Goal: Transaction & Acquisition: Obtain resource

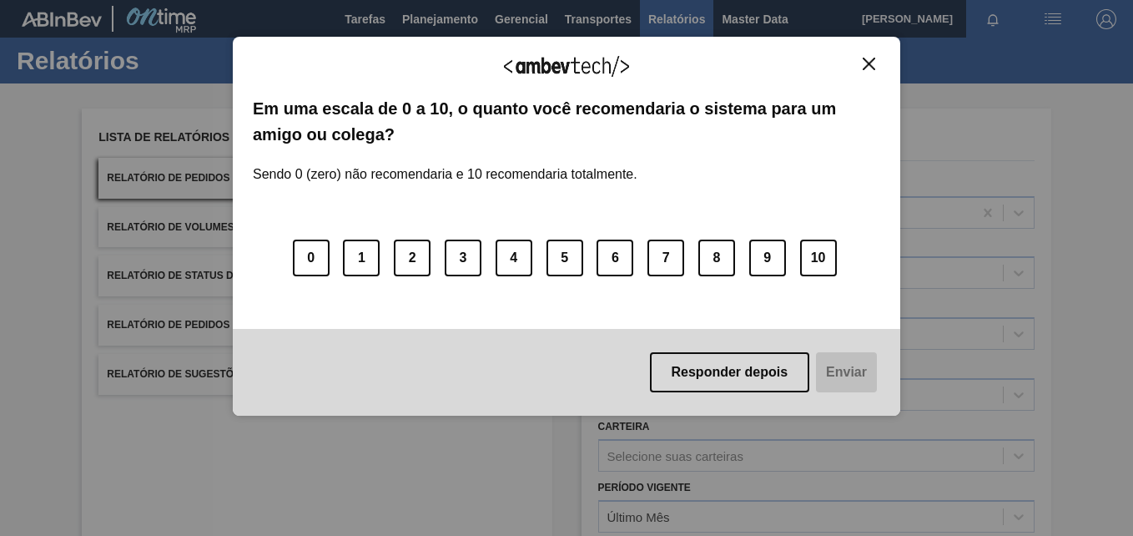
click at [872, 52] on div "Agradecemos seu feedback! Em uma escala de 0 a 10, o quanto você recomendaria o…" at bounding box center [566, 226] width 667 height 379
click at [873, 60] on img "Close" at bounding box center [869, 64] width 13 height 13
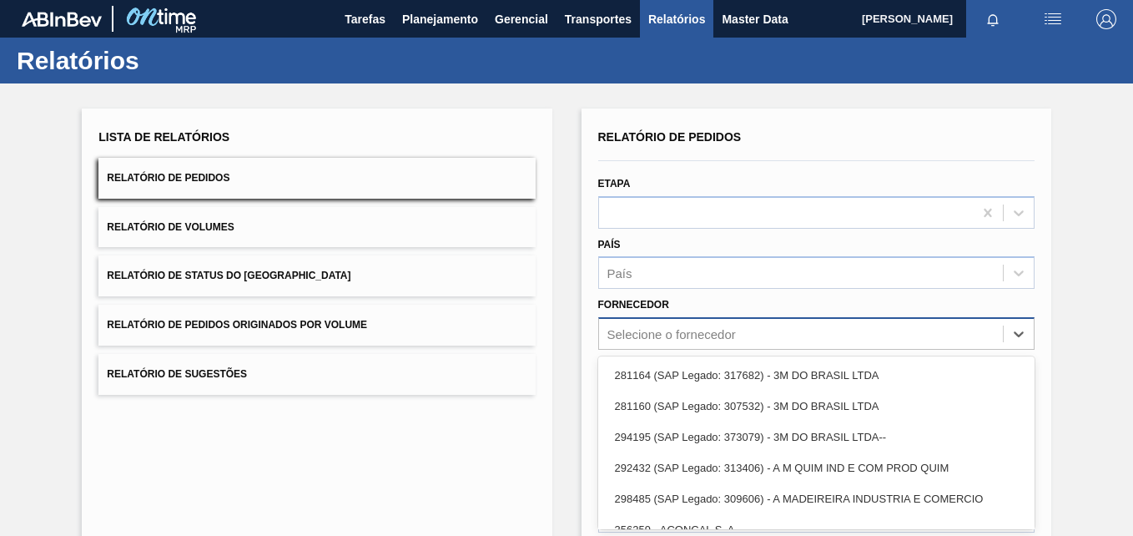
click at [651, 325] on div "option 281164 (SAP Legado: 317682) - 3M DO BRASIL LTDA focused, 1 of 101. 101 r…" at bounding box center [816, 333] width 436 height 33
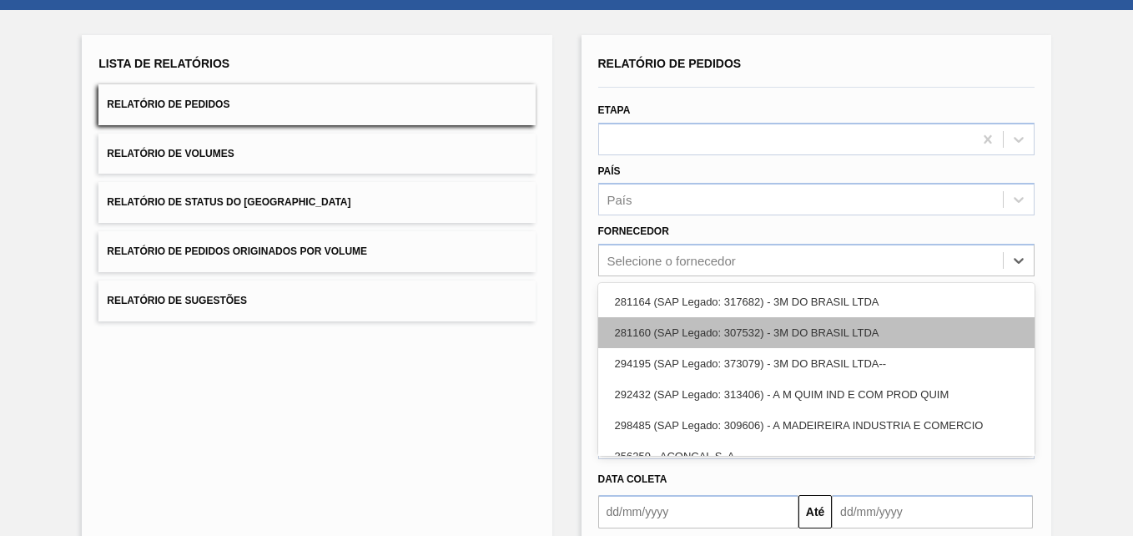
scroll to position [78, 0]
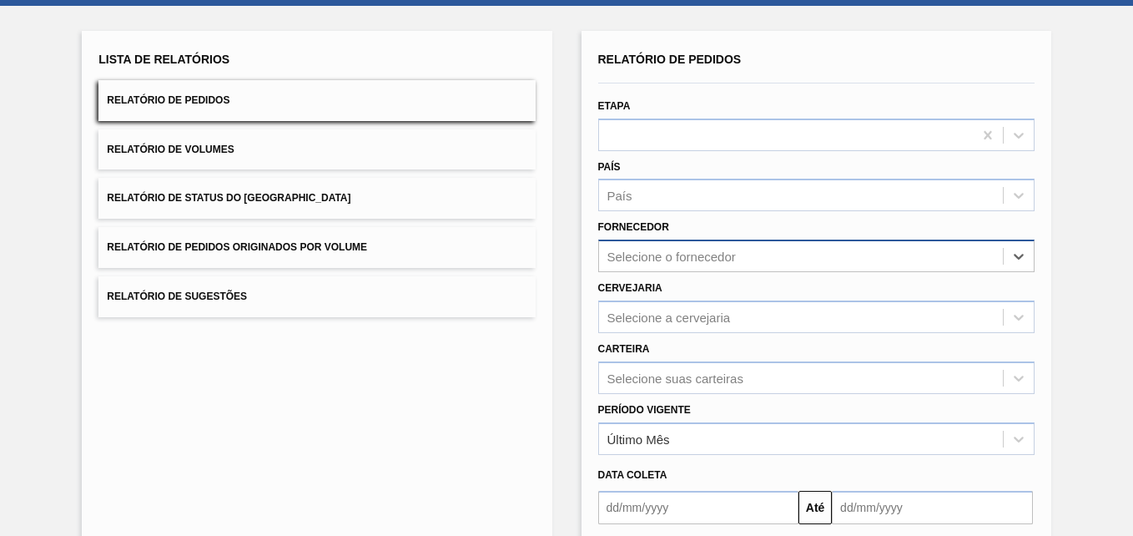
paste input "289744"
type input "289744"
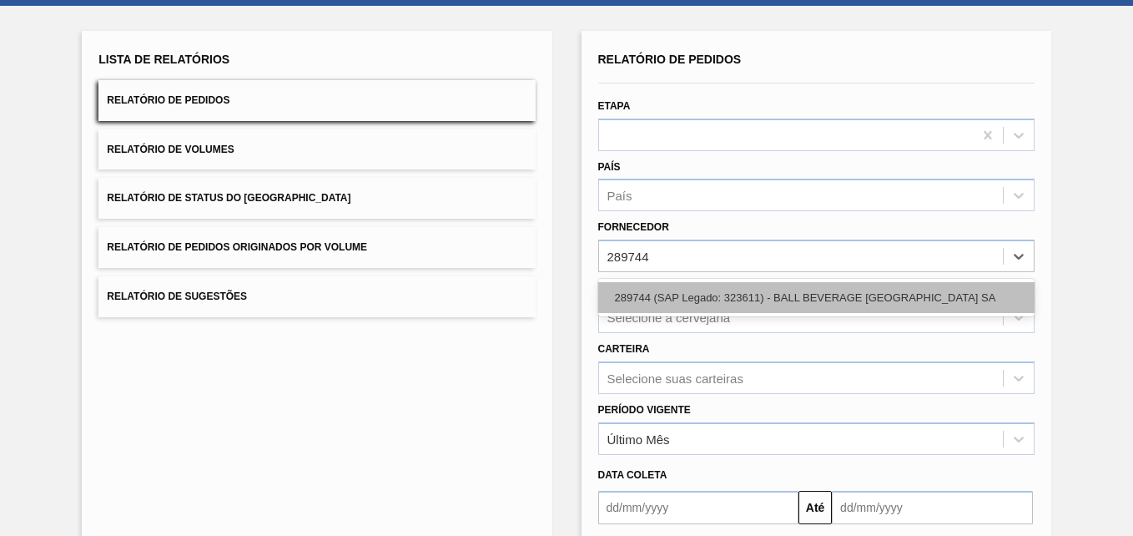
click at [655, 302] on div "289744 (SAP Legado: 323611) - BALL BEVERAGE [GEOGRAPHIC_DATA] SA" at bounding box center [816, 297] width 436 height 31
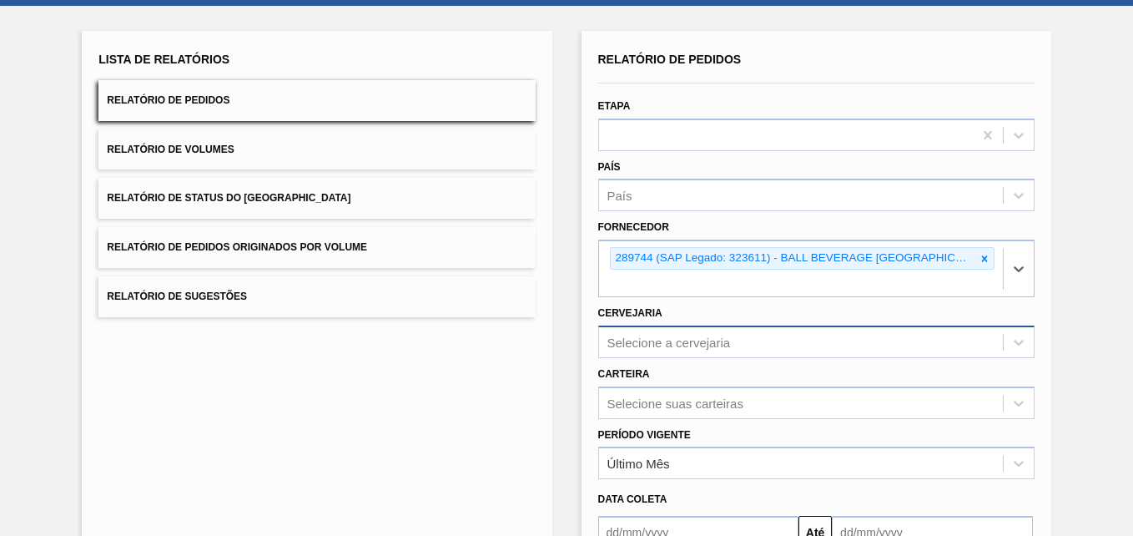
click at [652, 335] on div "Selecione a cervejaria" at bounding box center [816, 341] width 436 height 33
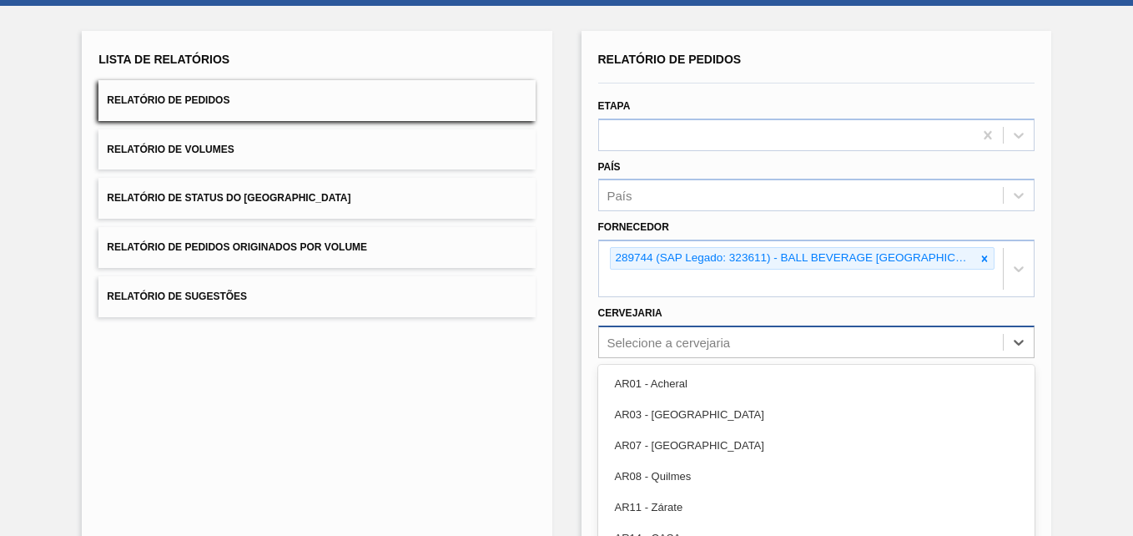
scroll to position [164, 0]
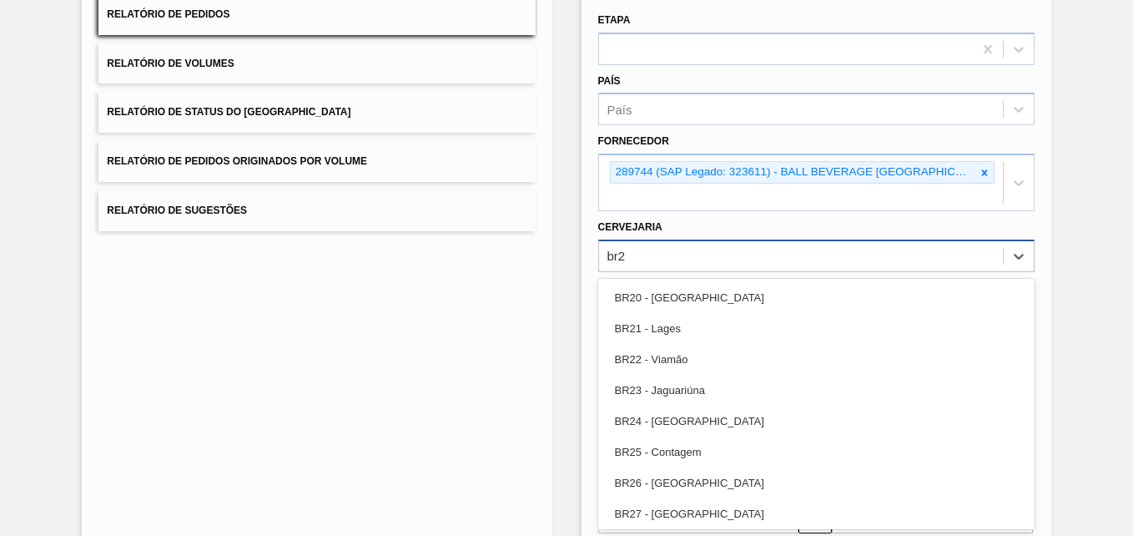
type input "br27"
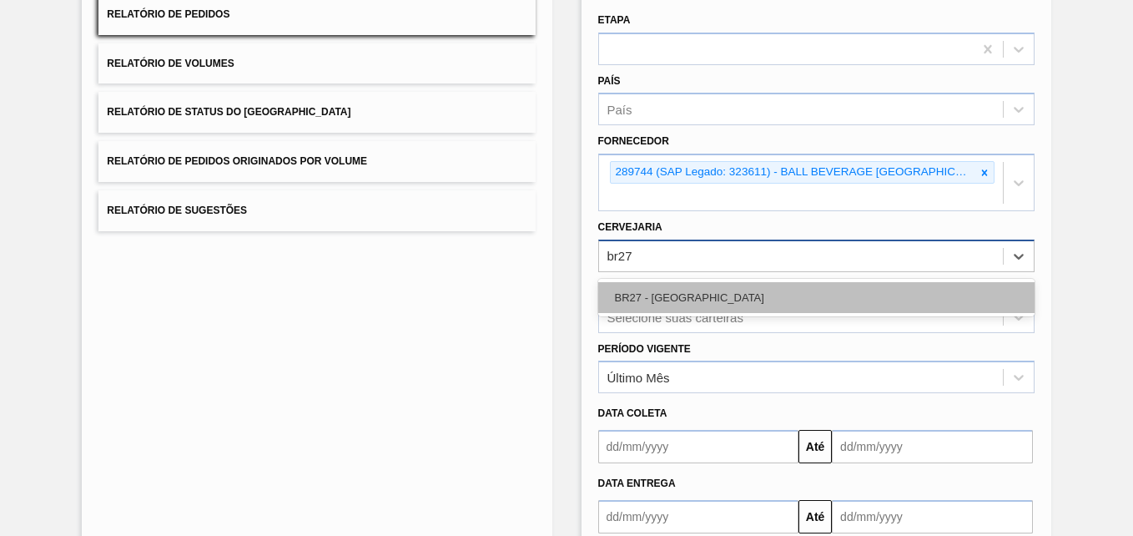
click at [660, 295] on div "BR27 - [GEOGRAPHIC_DATA]" at bounding box center [816, 297] width 436 height 31
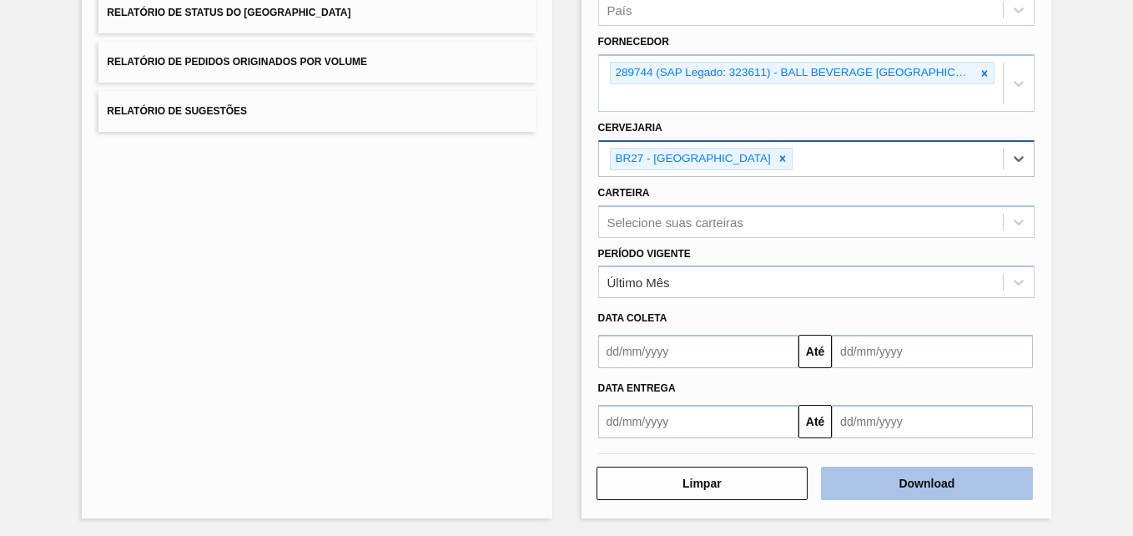
scroll to position [266, 0]
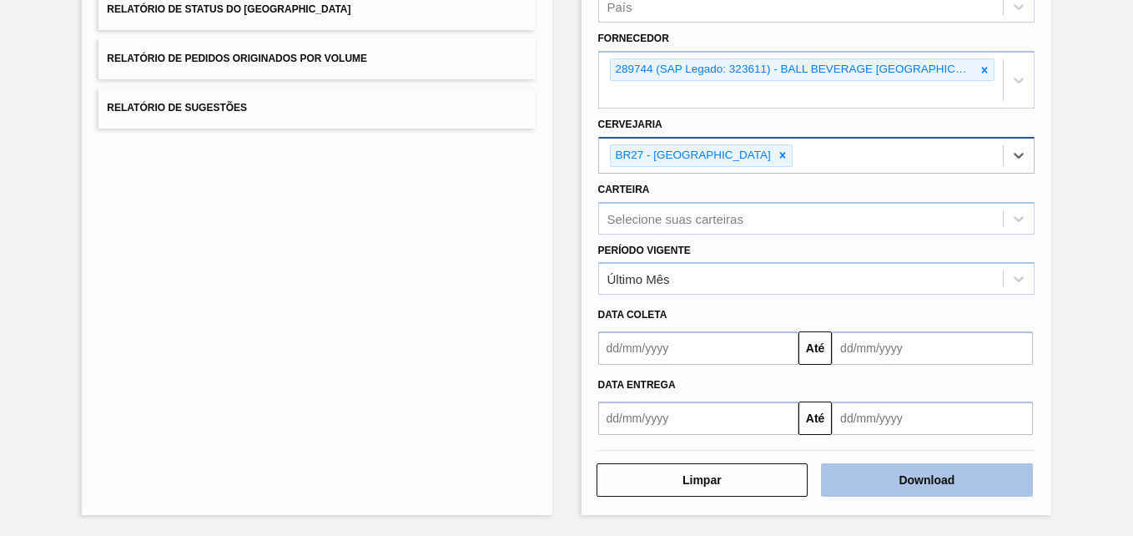
click at [871, 483] on button "Download" at bounding box center [927, 479] width 212 height 33
click at [932, 469] on button "Download" at bounding box center [927, 479] width 212 height 33
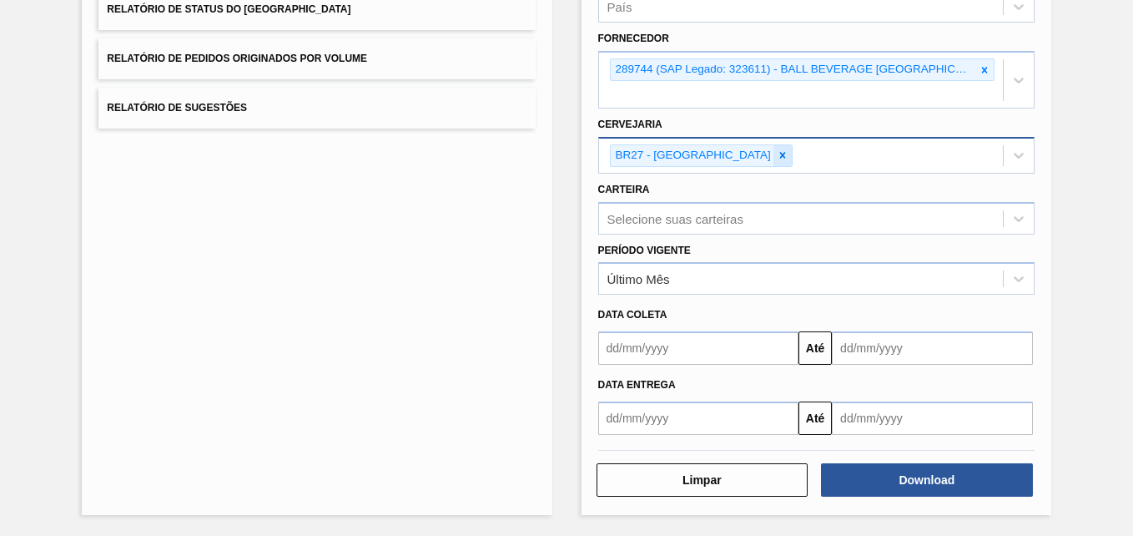
click at [780, 156] on icon at bounding box center [783, 156] width 6 height 6
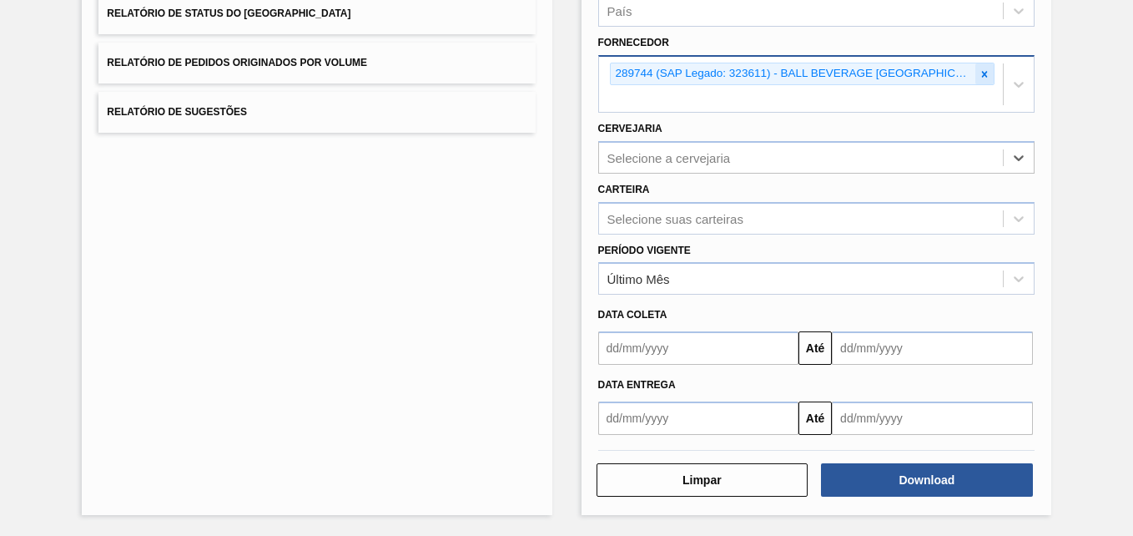
click at [979, 72] on icon at bounding box center [985, 74] width 12 height 12
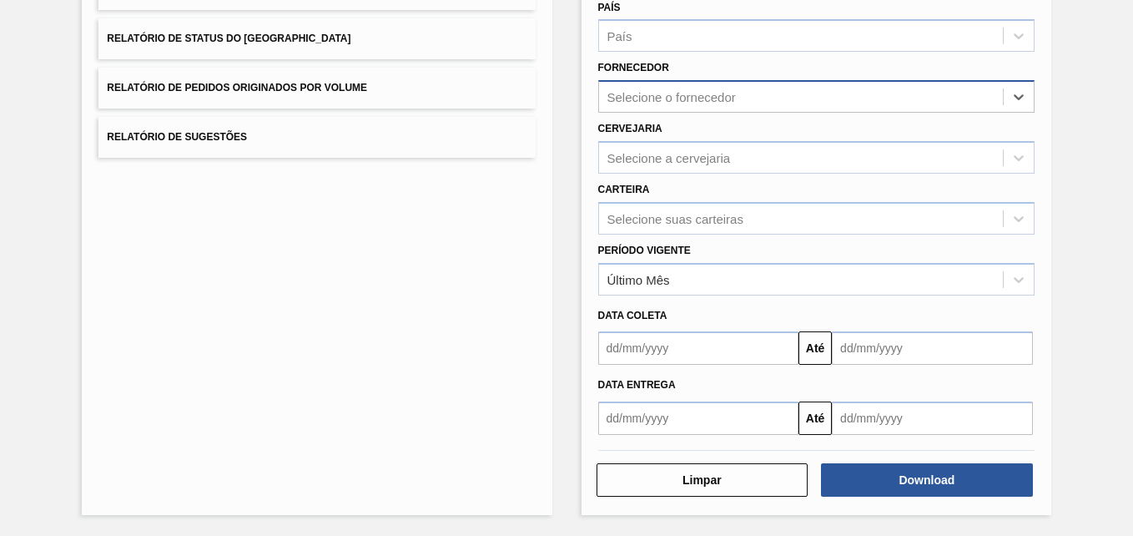
scroll to position [237, 0]
paste input "289744"
type input "289744"
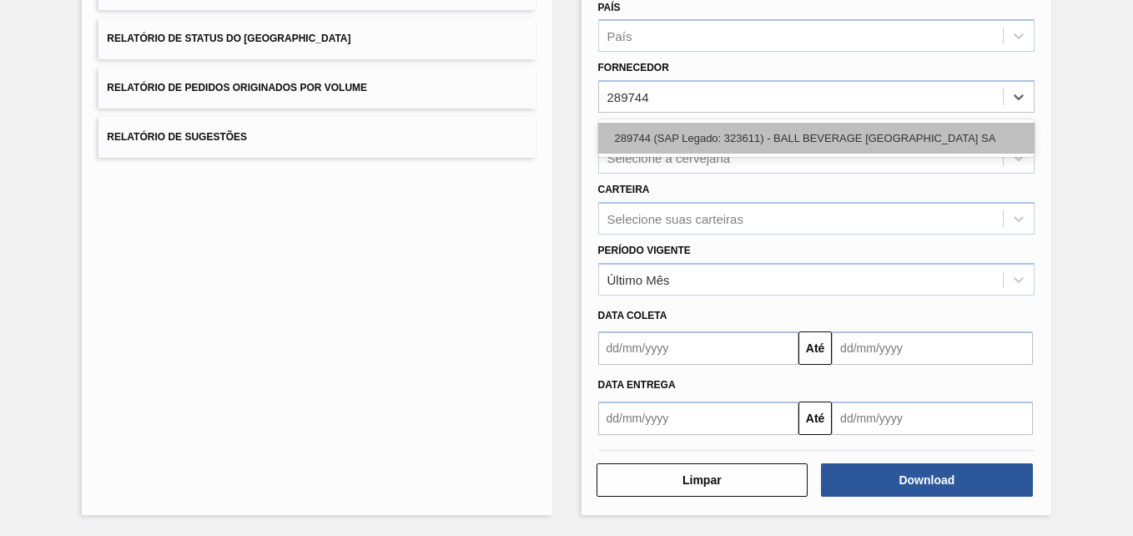
click at [678, 130] on div "289744 (SAP Legado: 323611) - BALL BEVERAGE [GEOGRAPHIC_DATA] SA" at bounding box center [816, 138] width 436 height 31
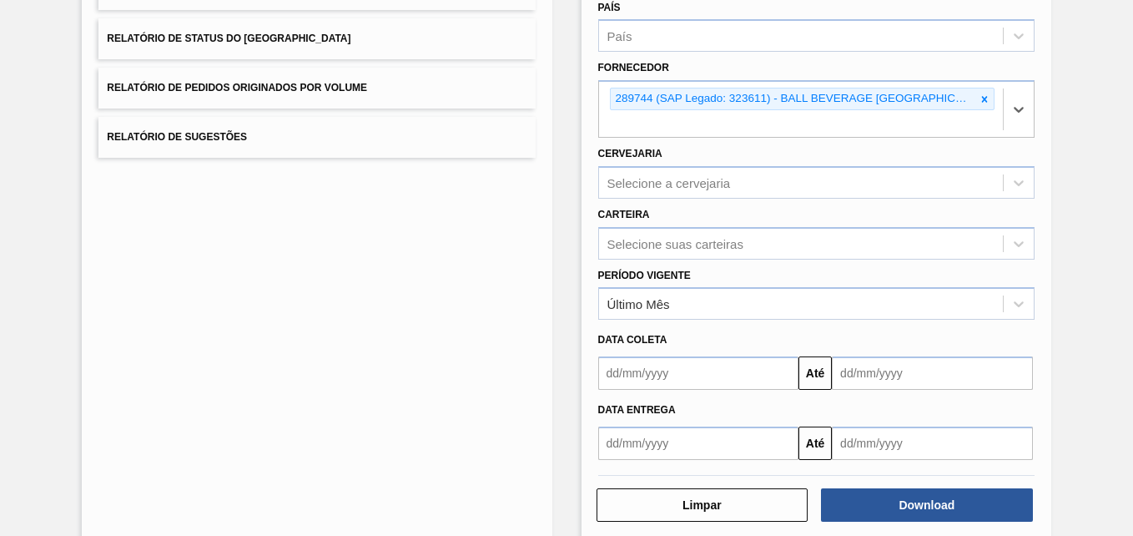
scroll to position [262, 0]
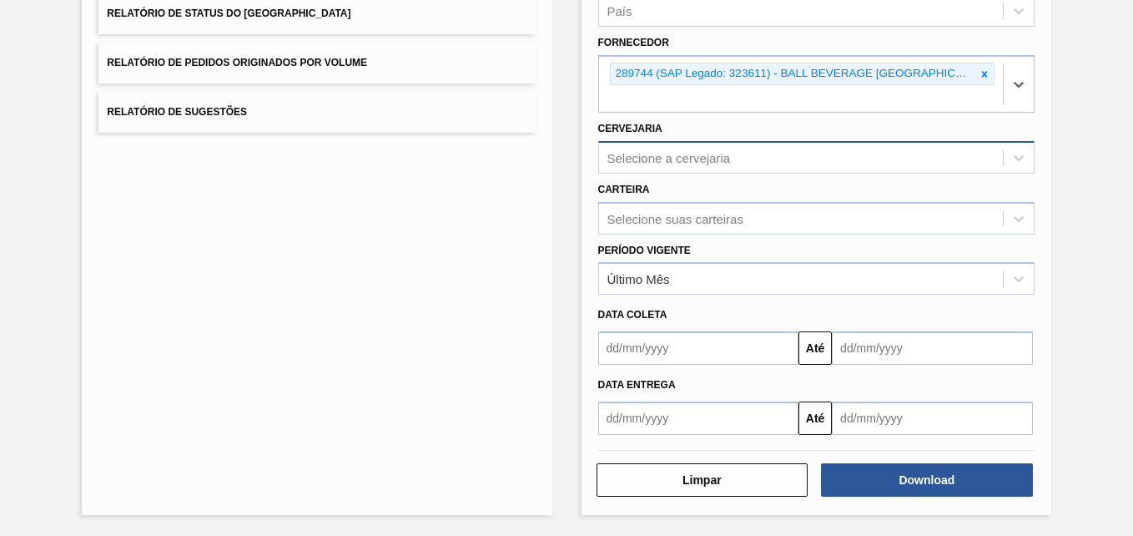
click at [672, 148] on div "Selecione a cervejaria" at bounding box center [801, 157] width 404 height 24
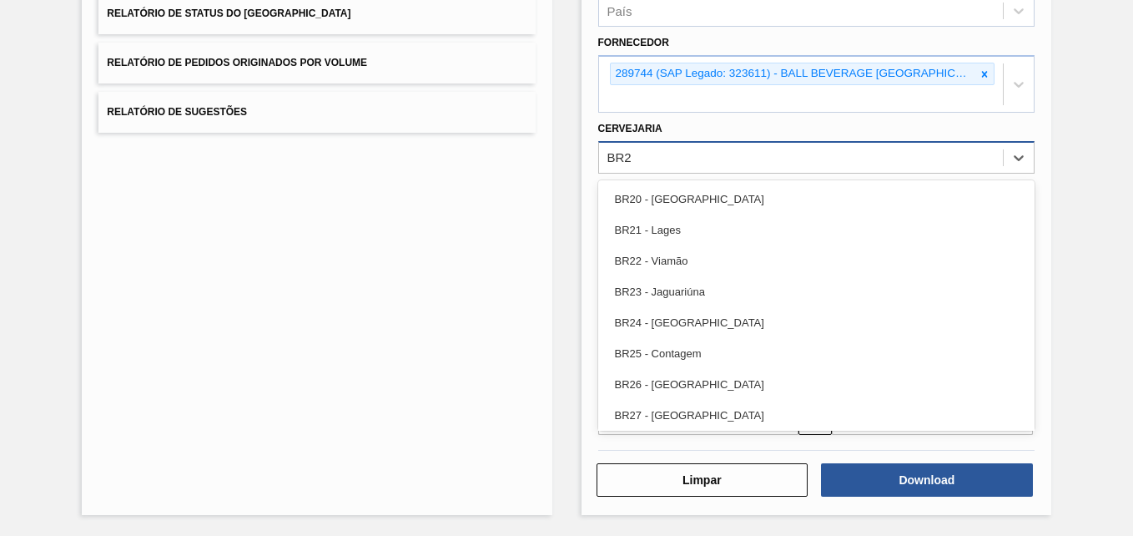
type input "BR27"
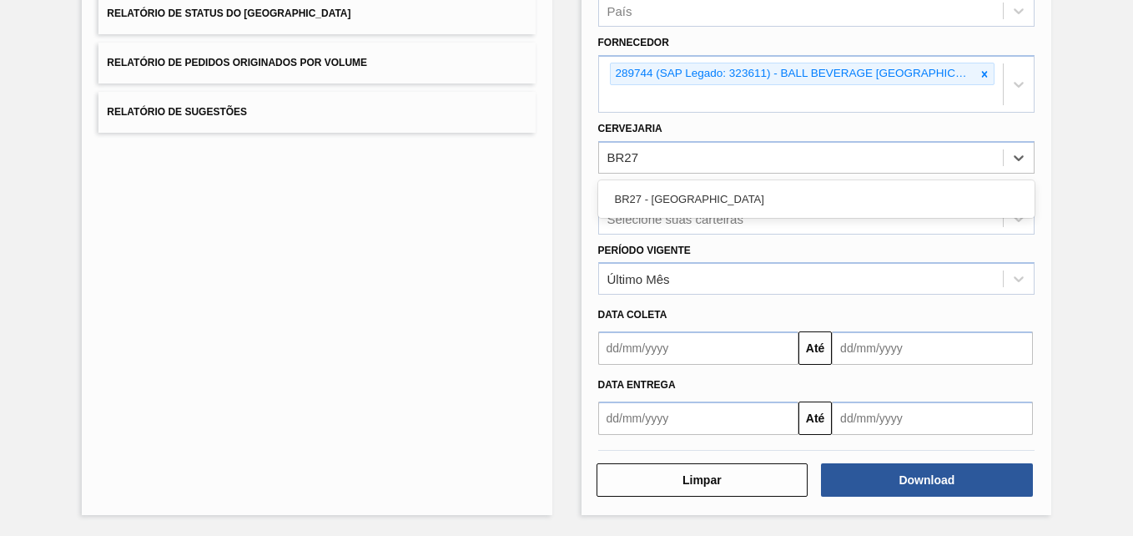
click at [679, 193] on div "BR27 - [GEOGRAPHIC_DATA]" at bounding box center [816, 199] width 436 height 31
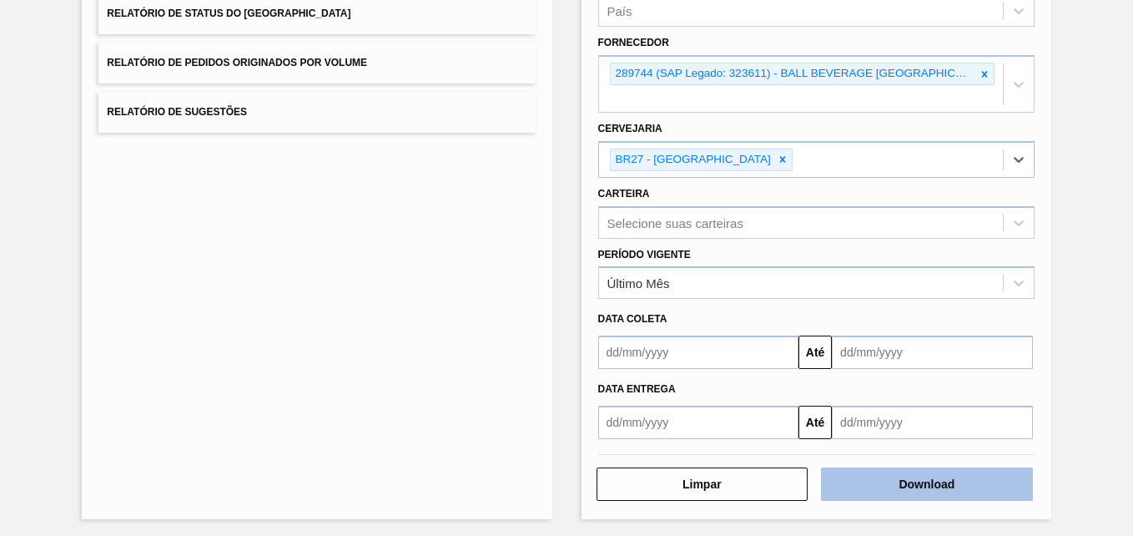
click at [874, 480] on button "Download" at bounding box center [927, 483] width 212 height 33
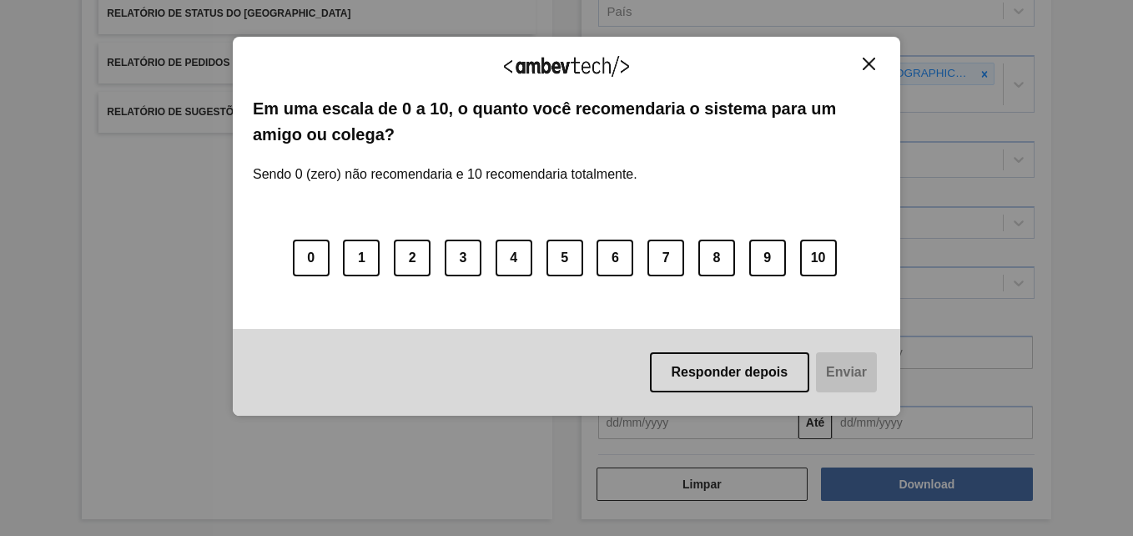
click at [878, 58] on button "Close" at bounding box center [869, 64] width 23 height 14
click at [864, 67] on img "Close" at bounding box center [869, 64] width 13 height 13
drag, startPoint x: 871, startPoint y: 62, endPoint x: 801, endPoint y: 33, distance: 75.9
click at [872, 62] on img "Close" at bounding box center [869, 64] width 13 height 13
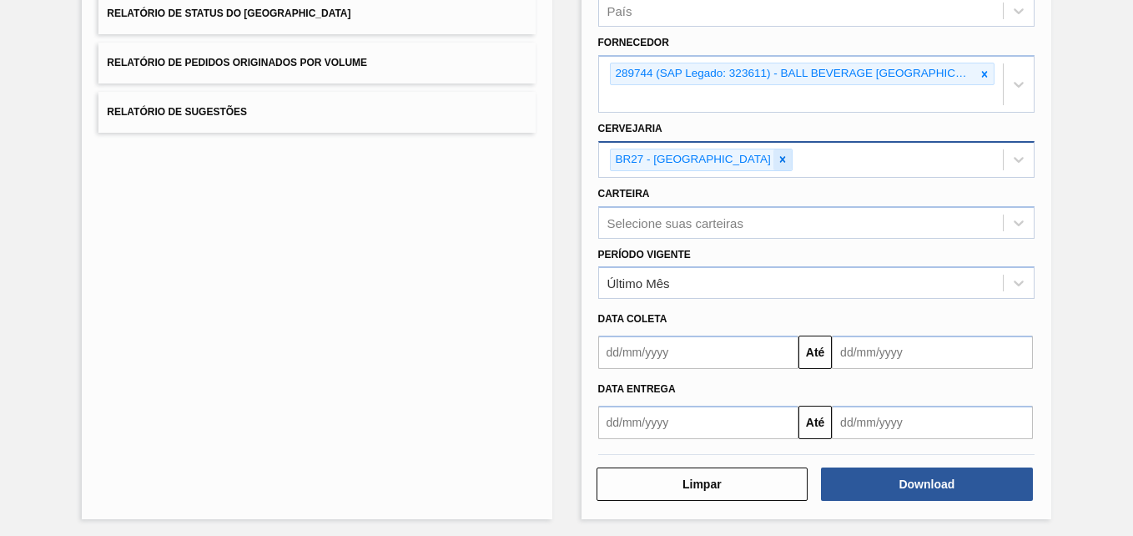
click at [777, 159] on icon at bounding box center [783, 160] width 12 height 12
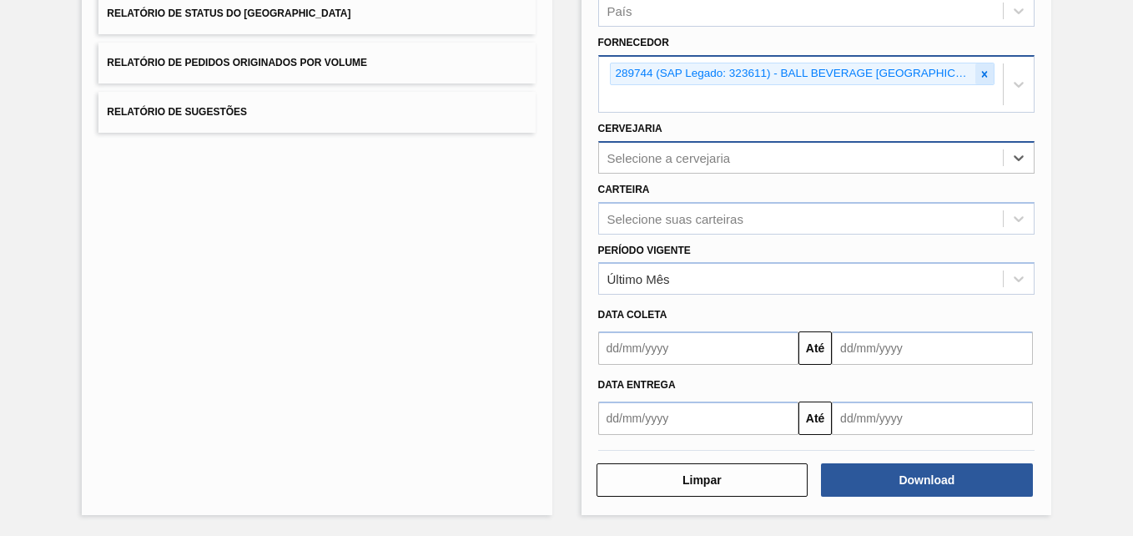
click at [984, 71] on icon at bounding box center [985, 74] width 12 height 12
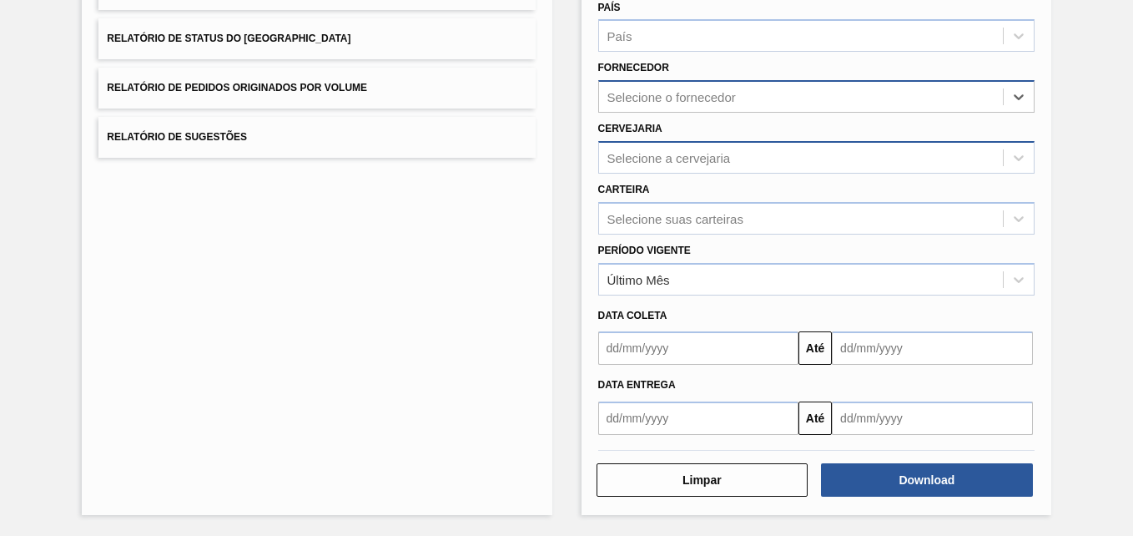
click at [698, 99] on div "Selecione o fornecedor" at bounding box center [671, 97] width 128 height 14
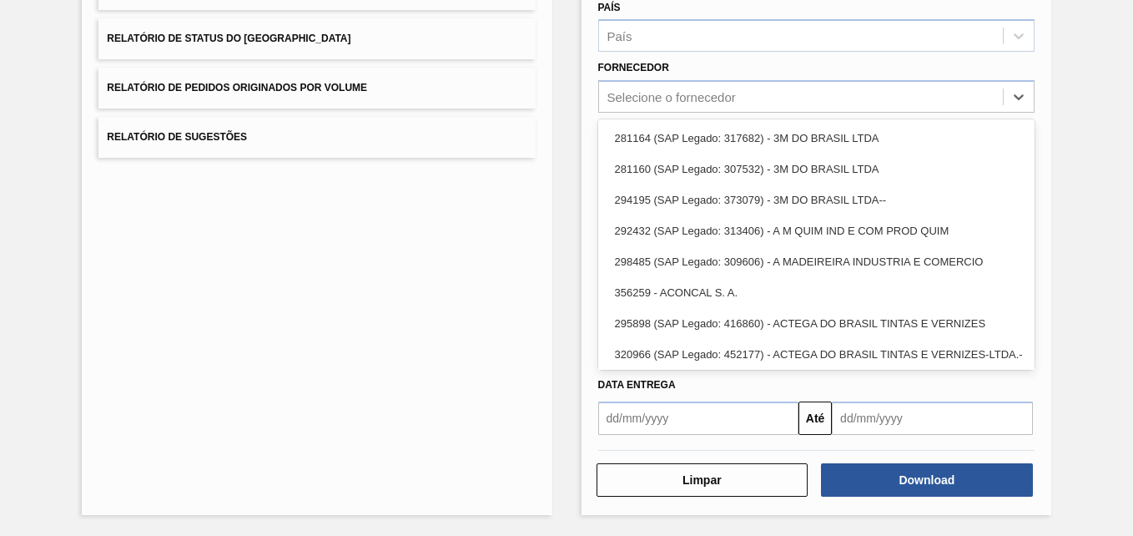
paste input "BR12"
type input "BR12"
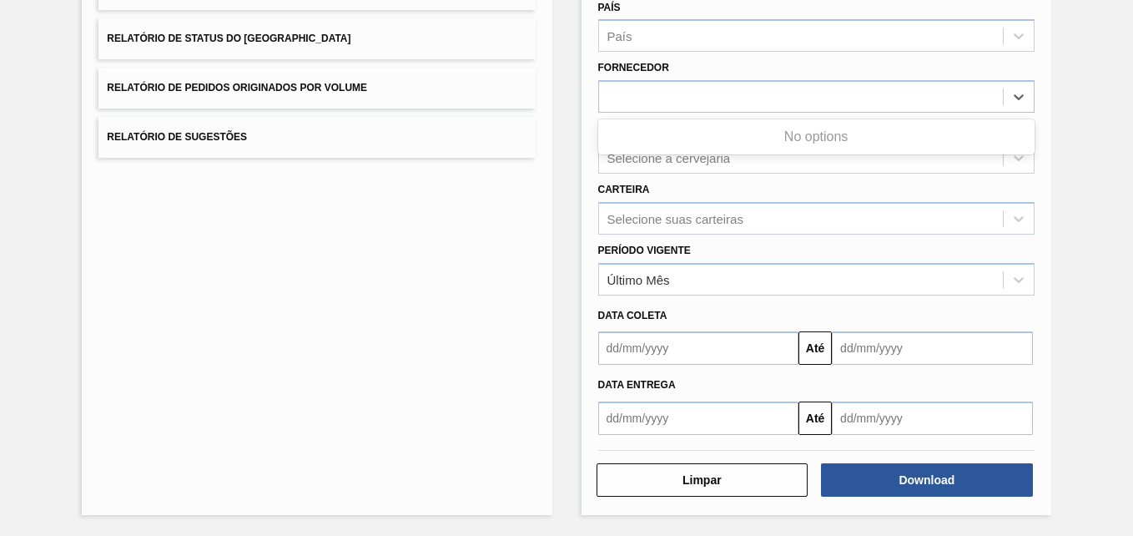
drag, startPoint x: 672, startPoint y: 93, endPoint x: 577, endPoint y: 91, distance: 95.1
click at [578, 91] on div "Lista de Relatórios Relatório de Pedidos Relatório de Volumes Relatório de Stat…" at bounding box center [566, 190] width 1133 height 689
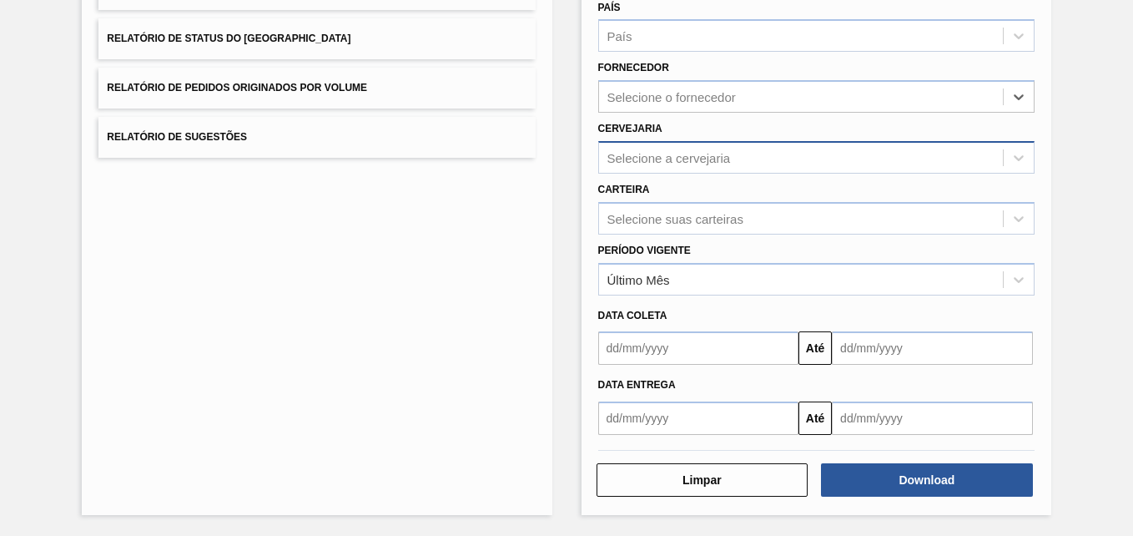
click at [641, 159] on div "Selecione a cervejaria" at bounding box center [668, 157] width 123 height 14
paste input "BR12"
type input "BR12"
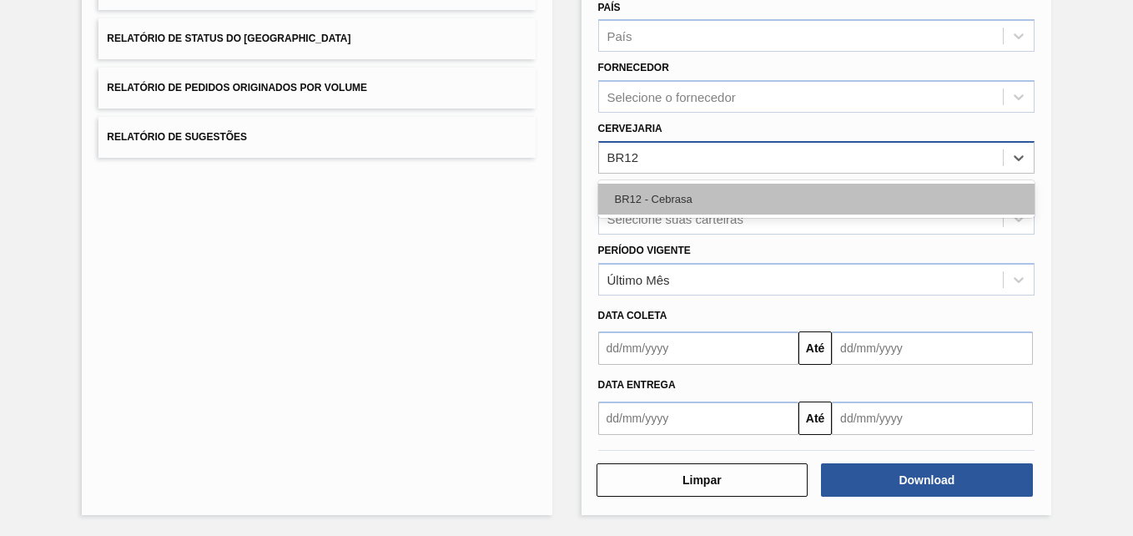
click at [655, 189] on div "BR12 - Cebrasa" at bounding box center [816, 199] width 436 height 31
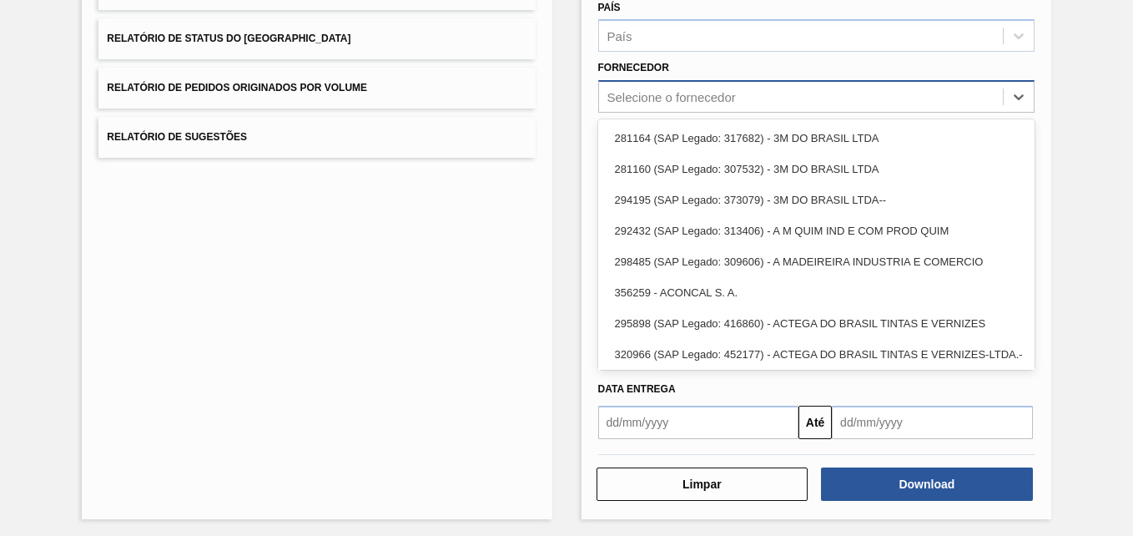
click at [657, 105] on div "Selecione o fornecedor" at bounding box center [801, 97] width 404 height 24
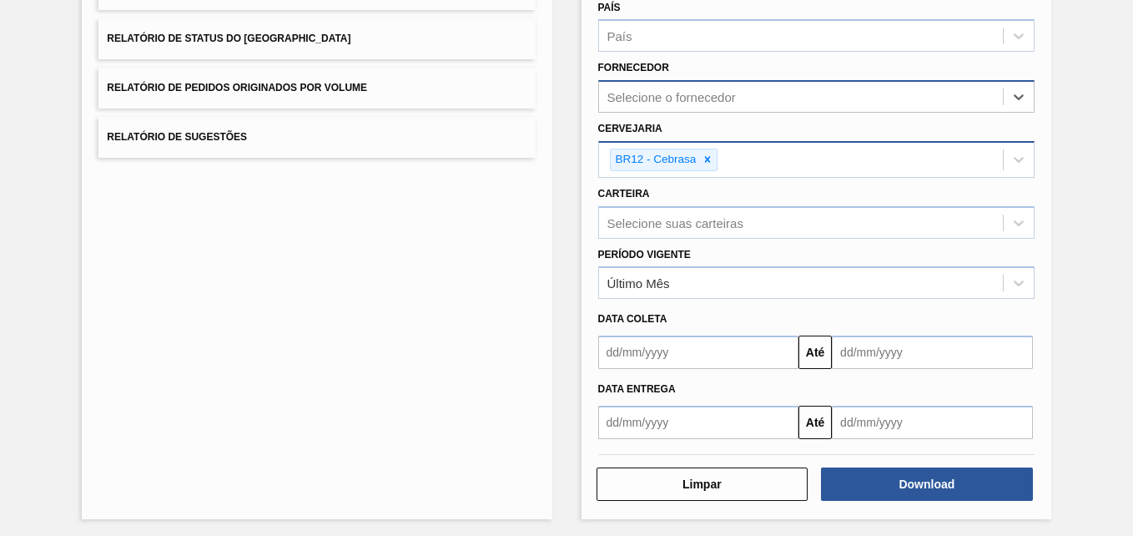
click at [631, 90] on div "Selecione o fornecedor" at bounding box center [671, 97] width 128 height 14
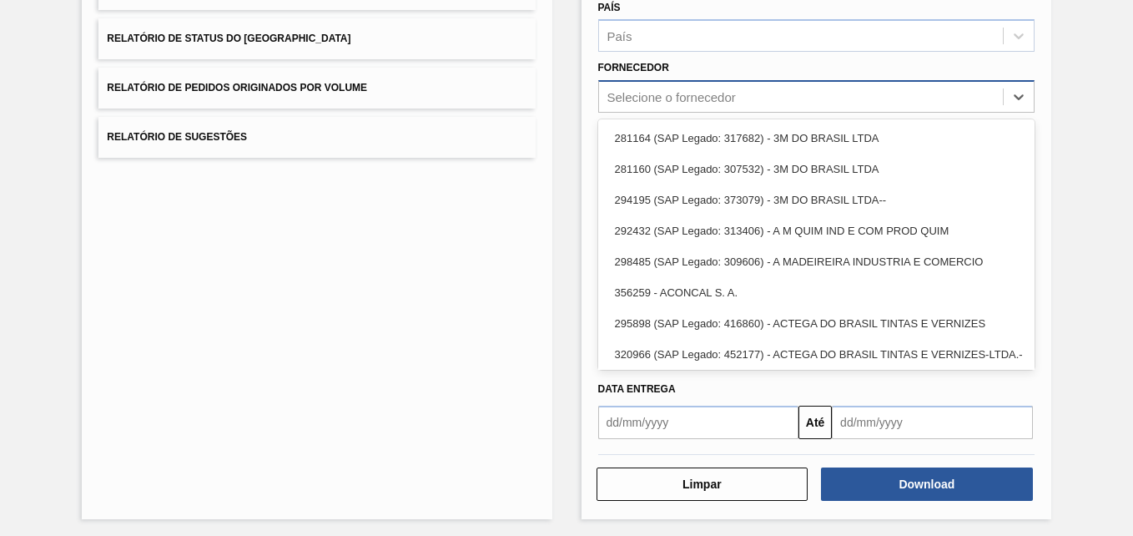
paste input "327858"
type input "327858"
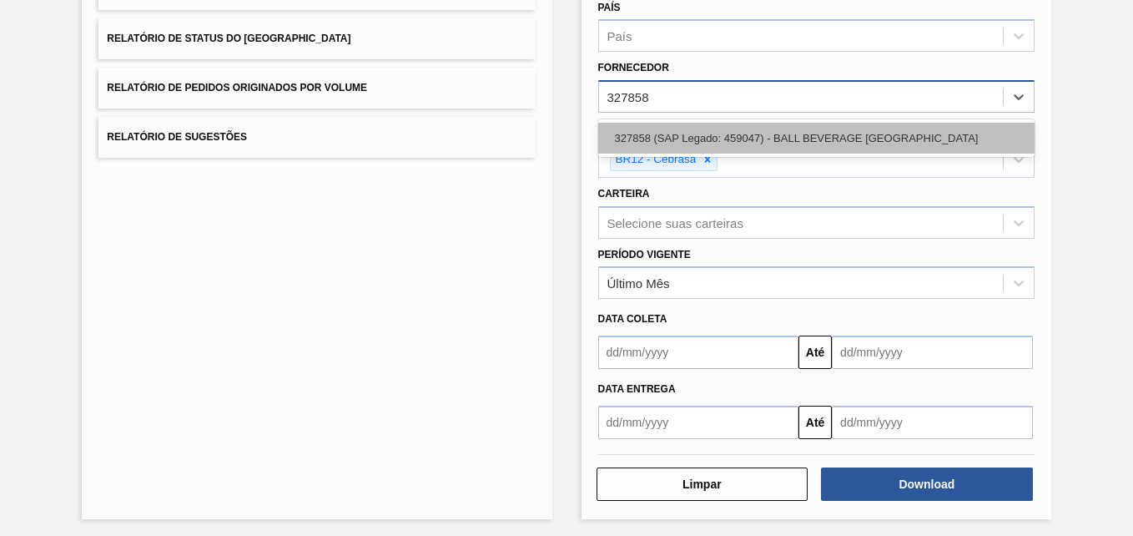
click at [649, 131] on div "327858 (SAP Legado: 459047) - BALL BEVERAGE [GEOGRAPHIC_DATA]" at bounding box center [816, 138] width 436 height 31
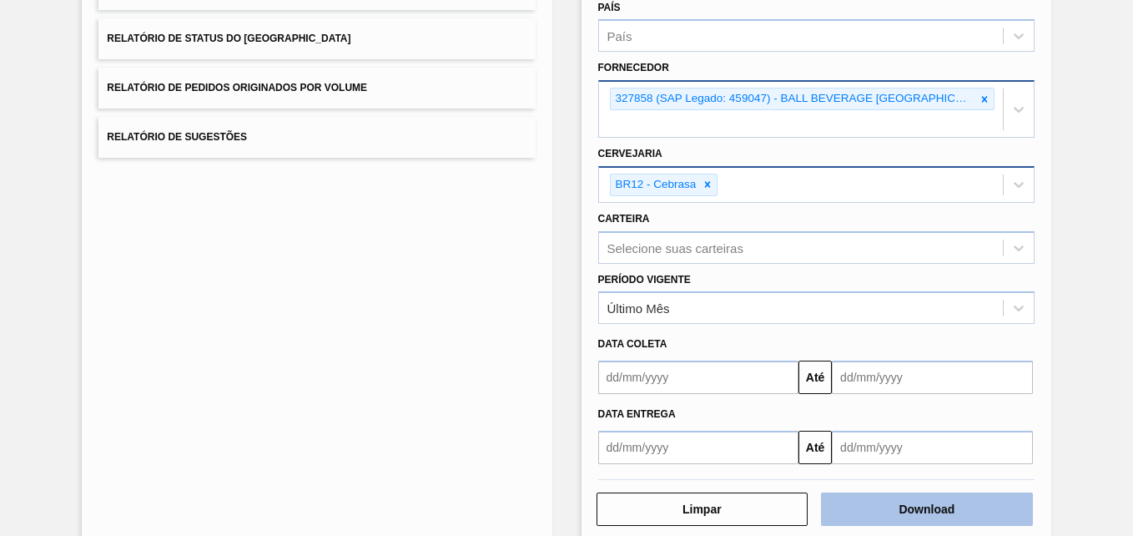
click at [897, 511] on button "Download" at bounding box center [927, 508] width 212 height 33
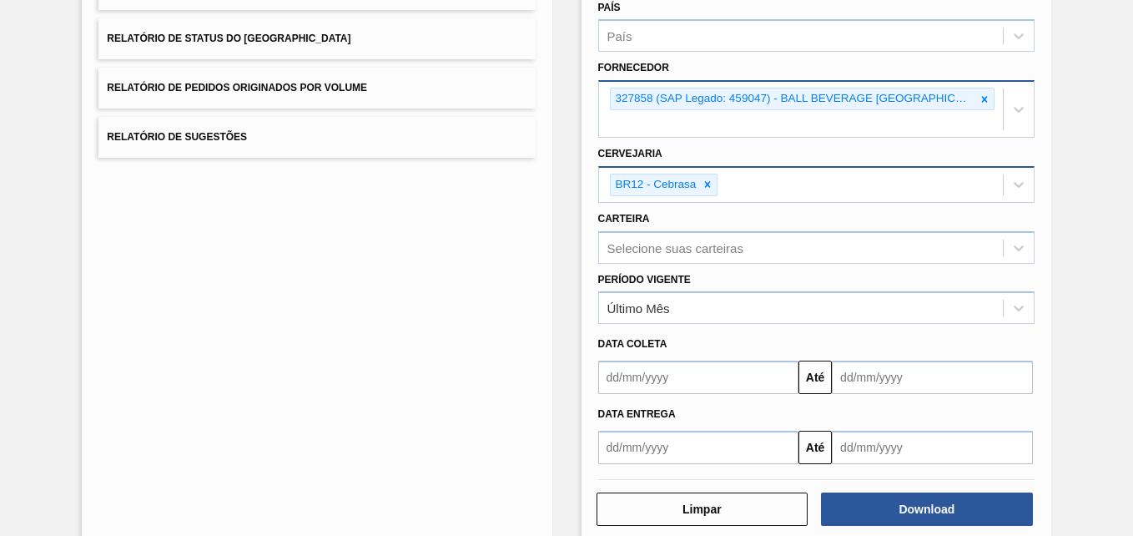
click at [542, 330] on div "Lista de Relatórios Relatório de Pedidos Relatório de Volumes Relatório de Stat…" at bounding box center [317, 208] width 470 height 672
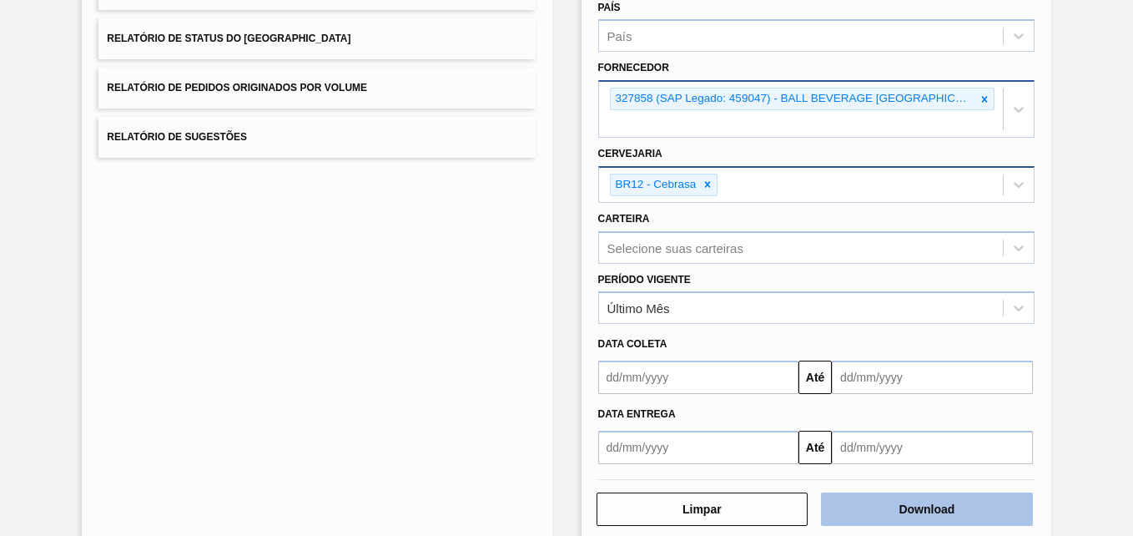
click at [877, 507] on button "Download" at bounding box center [927, 508] width 212 height 33
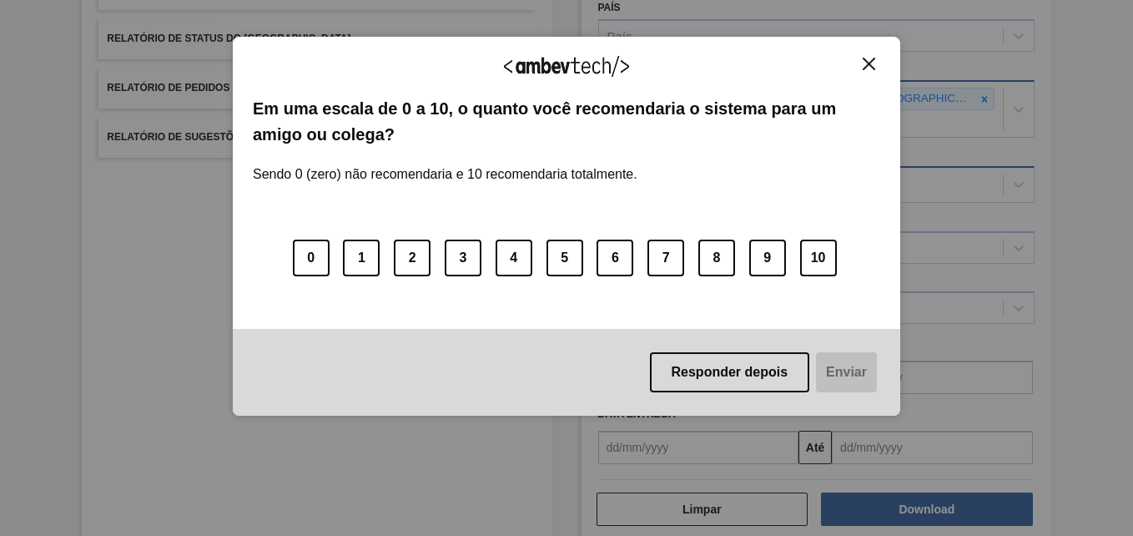
click at [864, 58] on img "Close" at bounding box center [869, 64] width 13 height 13
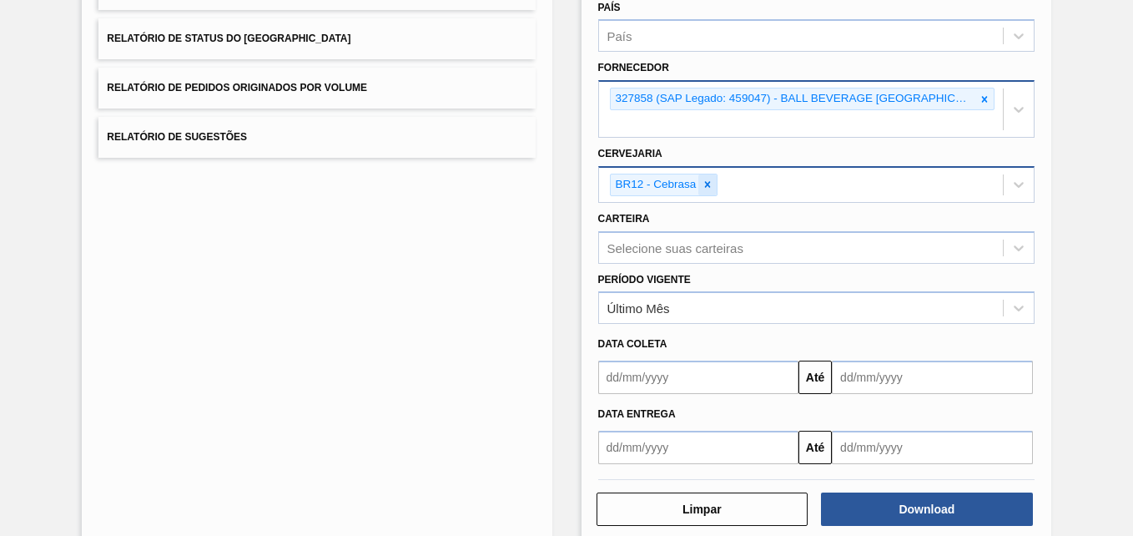
click at [704, 181] on icon at bounding box center [708, 185] width 12 height 12
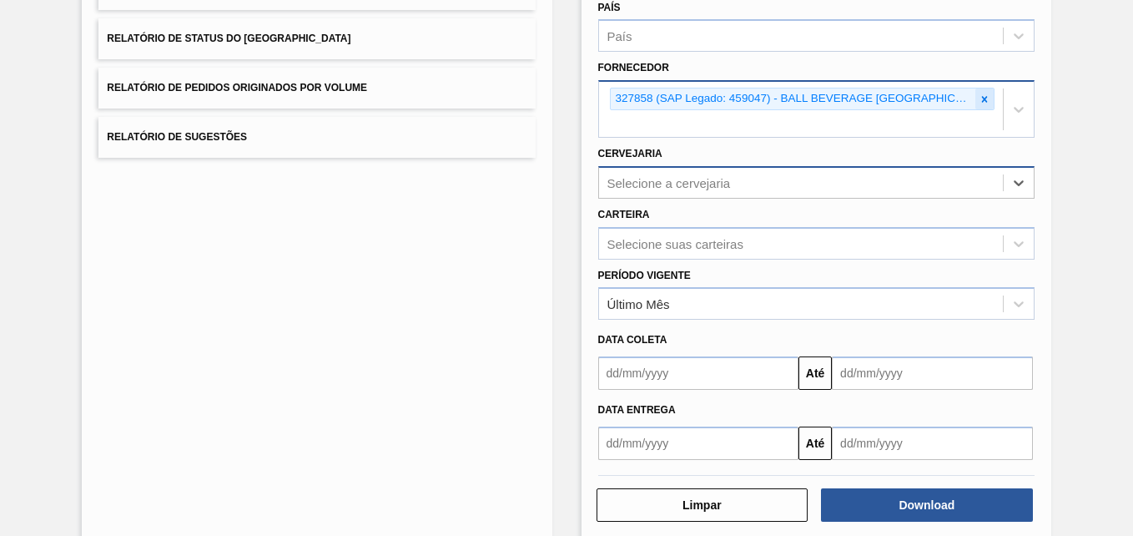
click at [979, 99] on icon at bounding box center [985, 99] width 12 height 12
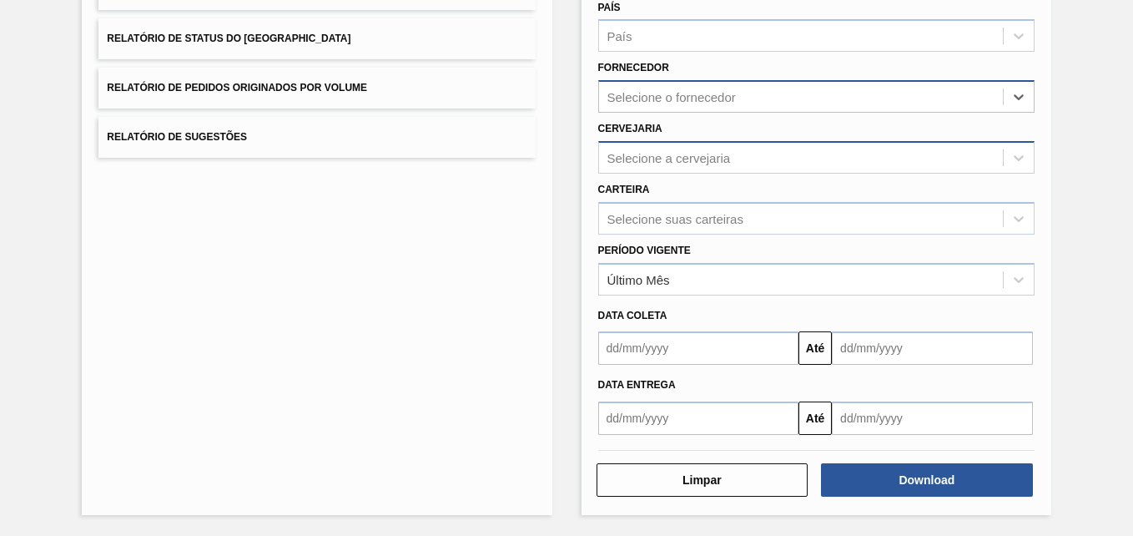
paste input "320622"
type input "320622"
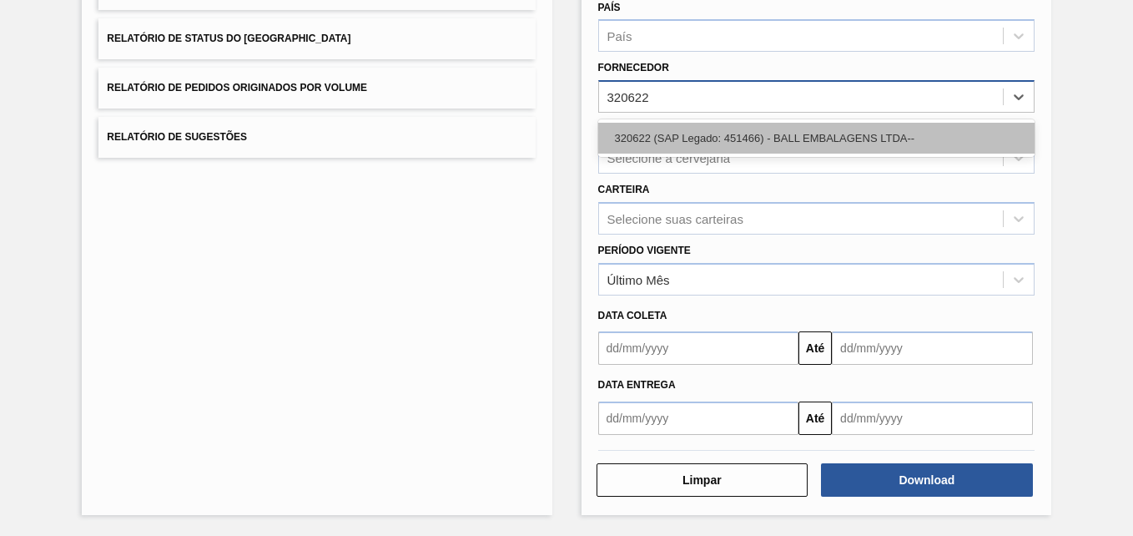
click at [704, 128] on div "320622 (SAP Legado: 451466) - BALL EMBALAGENS LTDA--" at bounding box center [816, 138] width 436 height 31
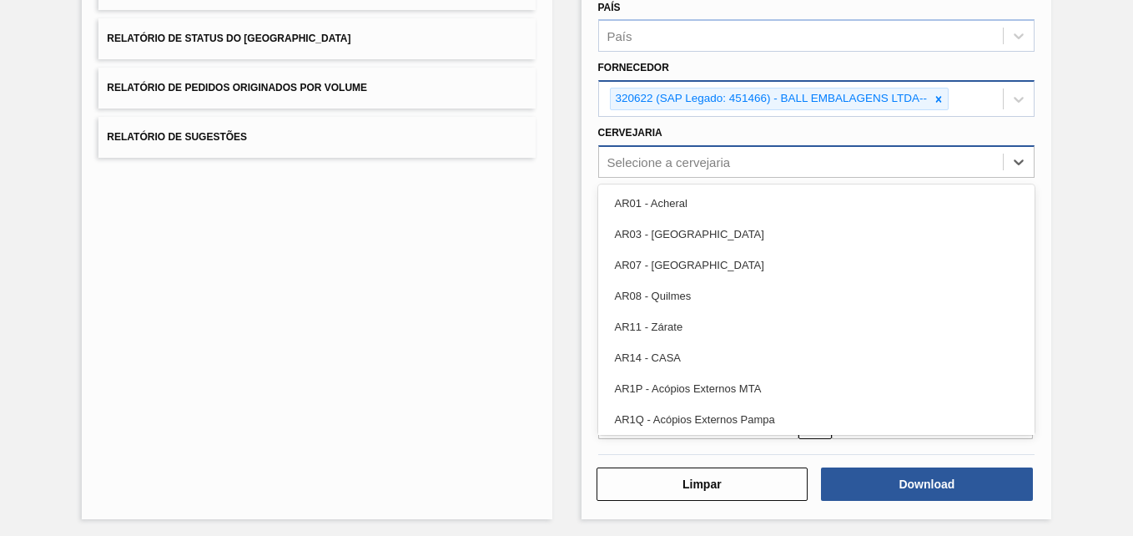
click at [696, 159] on div "Selecione a cervejaria" at bounding box center [668, 161] width 123 height 14
paste input "BR02"
type input "BR02"
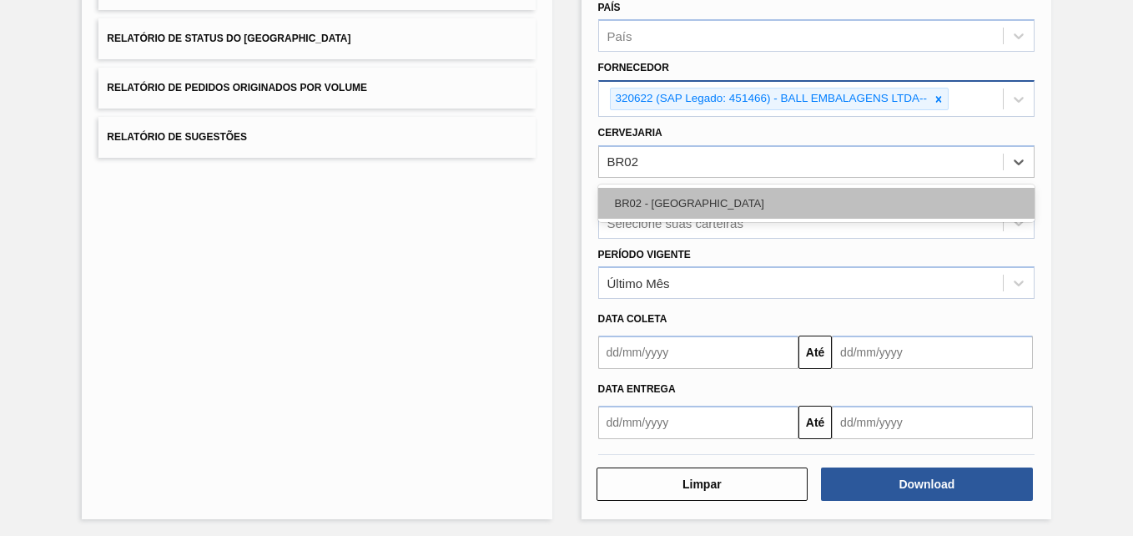
click at [675, 199] on div "BR02 - [GEOGRAPHIC_DATA]" at bounding box center [816, 203] width 436 height 31
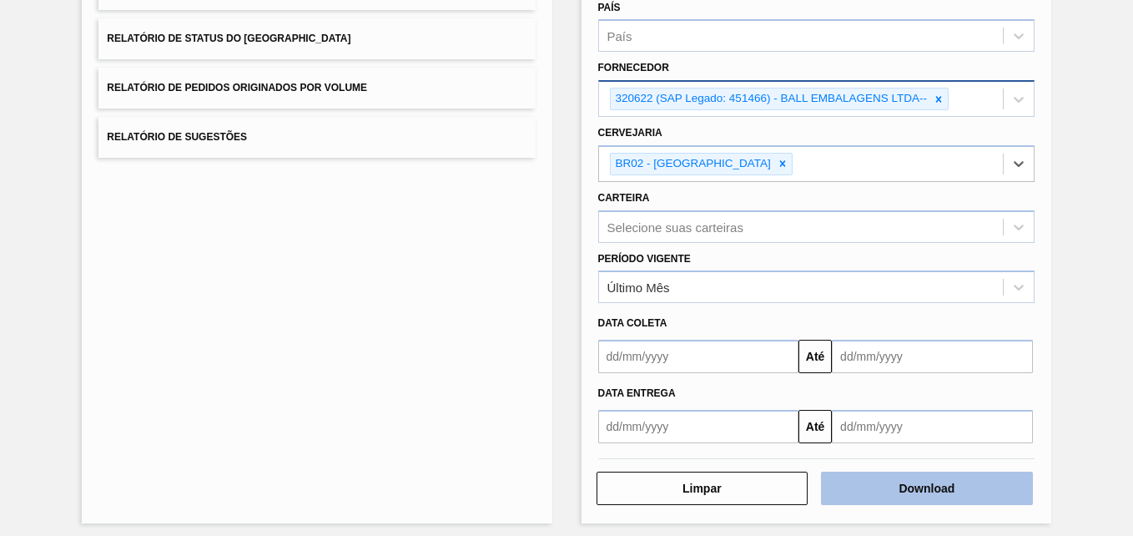
click at [875, 476] on button "Download" at bounding box center [927, 487] width 212 height 33
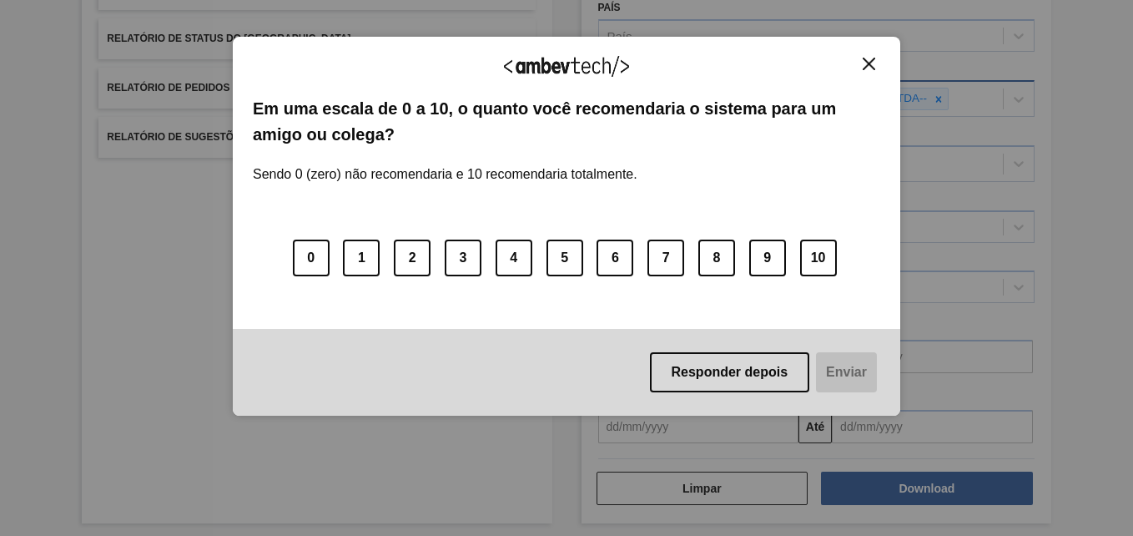
click at [866, 59] on img "Close" at bounding box center [869, 64] width 13 height 13
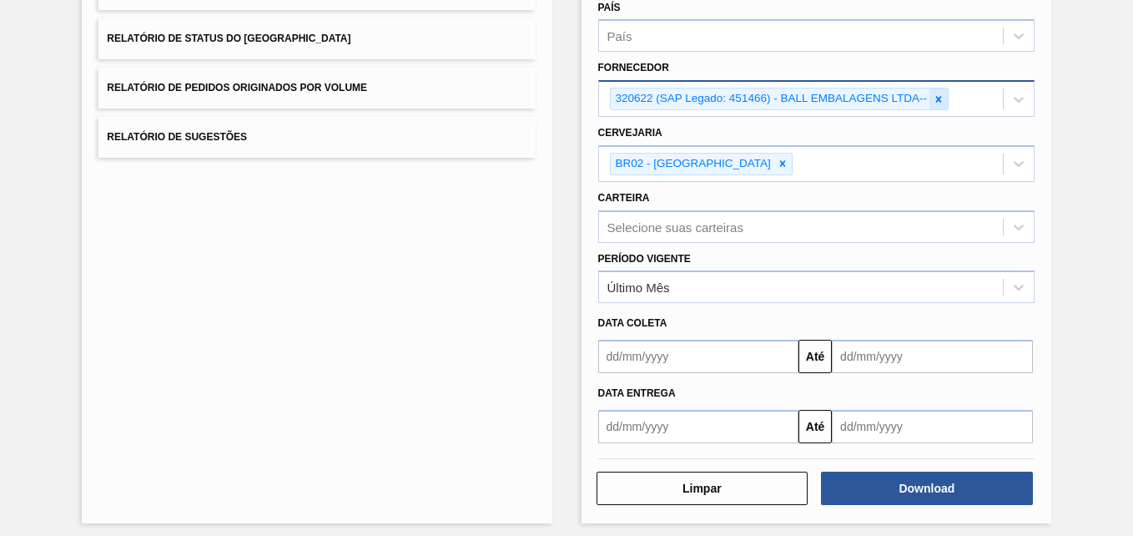
click at [933, 99] on icon at bounding box center [939, 99] width 12 height 12
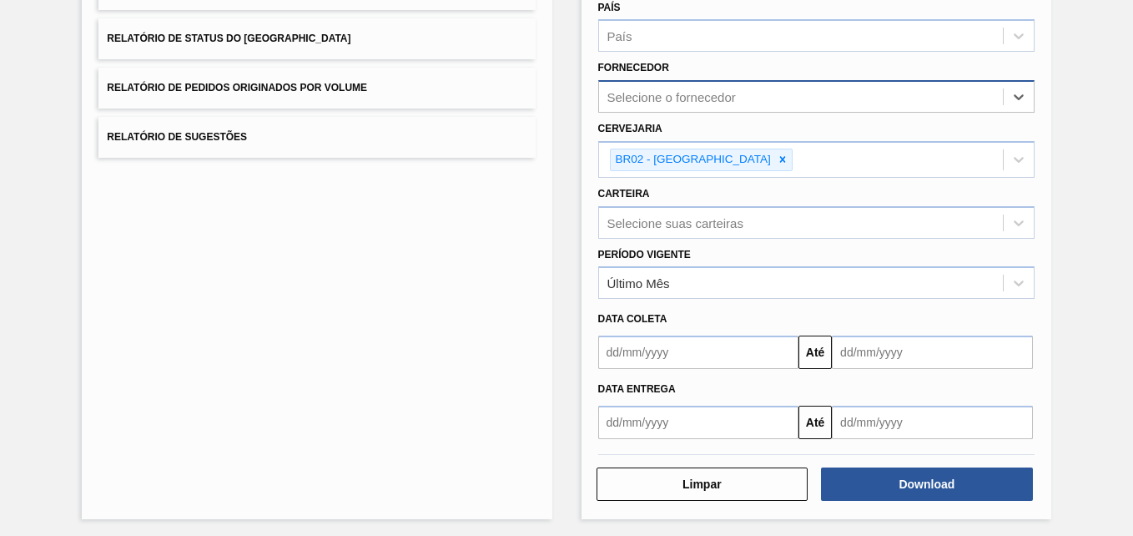
paste input "327858"
type input "327858"
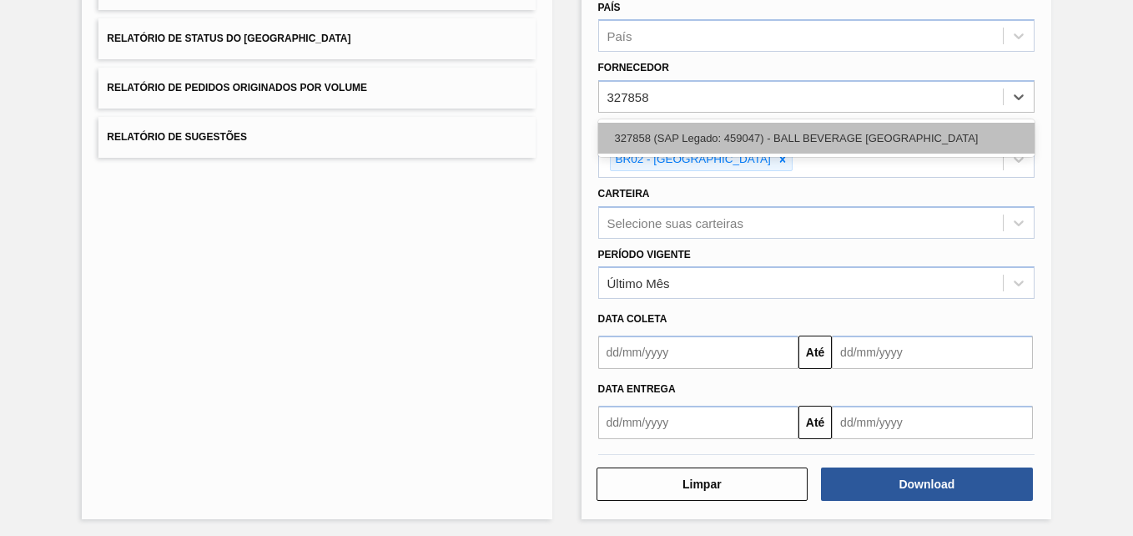
click at [667, 128] on div "327858 (SAP Legado: 459047) - BALL BEVERAGE [GEOGRAPHIC_DATA]" at bounding box center [816, 138] width 436 height 31
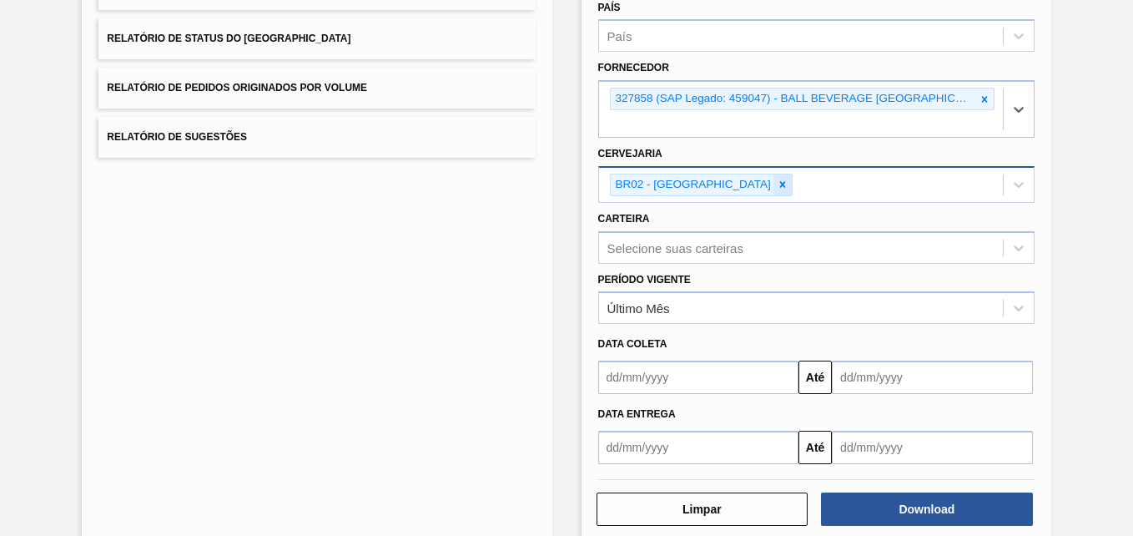
click at [773, 177] on div at bounding box center [782, 184] width 18 height 21
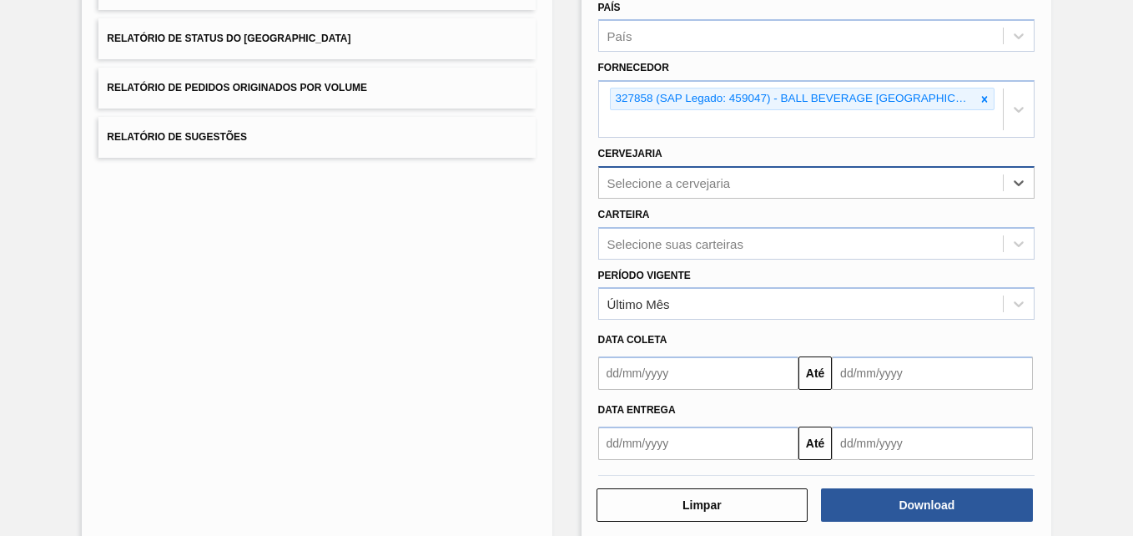
paste input "BR07"
type input "BR07"
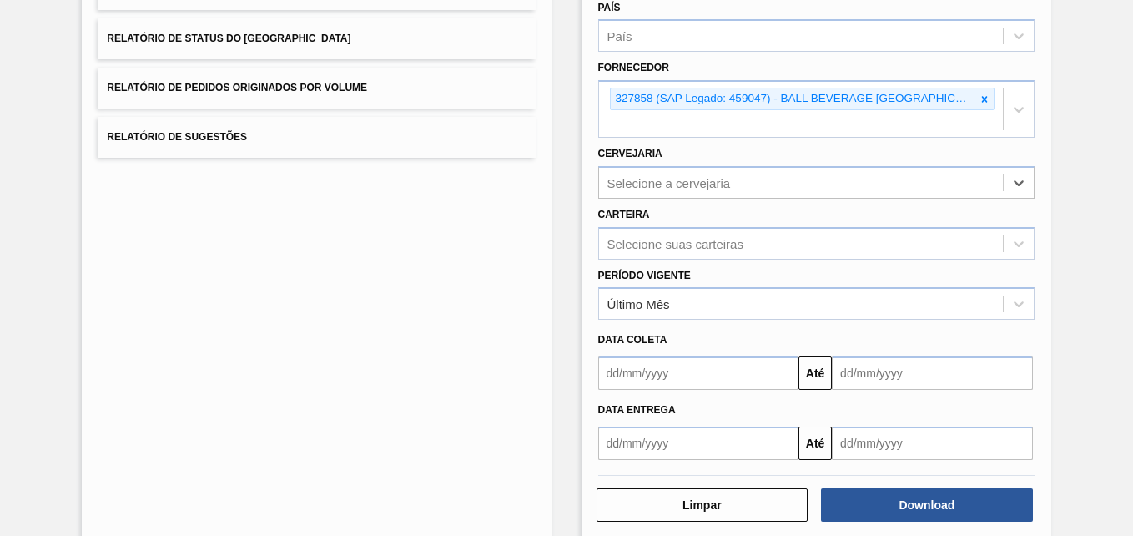
drag, startPoint x: 707, startPoint y: 187, endPoint x: 676, endPoint y: 202, distance: 34.3
click at [682, 197] on div "Selecione a cervejaria" at bounding box center [816, 182] width 436 height 33
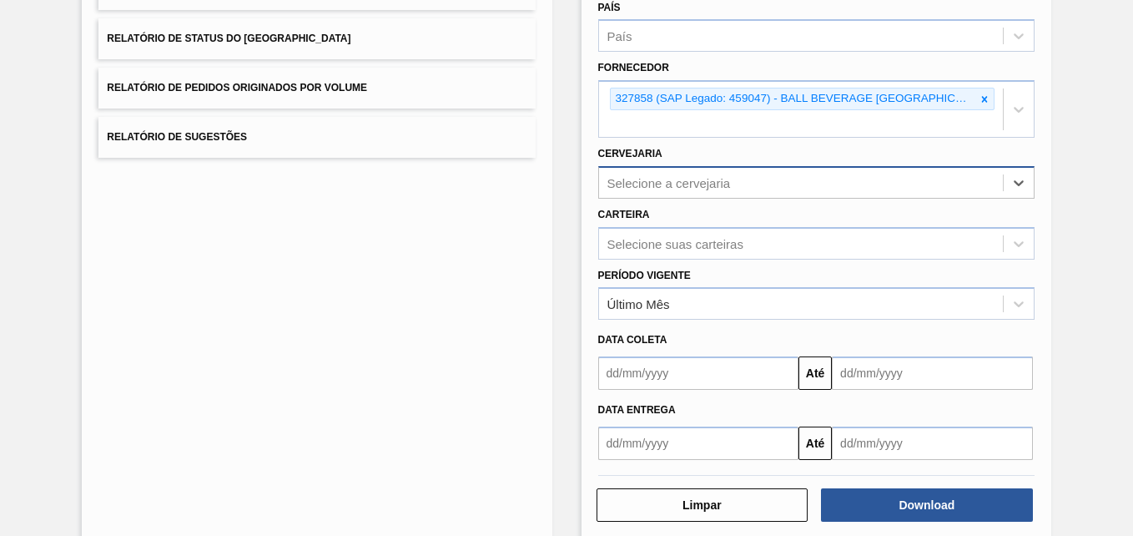
paste input "BR07"
type input "BR07"
drag, startPoint x: 662, startPoint y: 184, endPoint x: 651, endPoint y: 197, distance: 17.1
click at [652, 195] on div "Selecione a cervejaria" at bounding box center [816, 182] width 436 height 33
paste input "BR07"
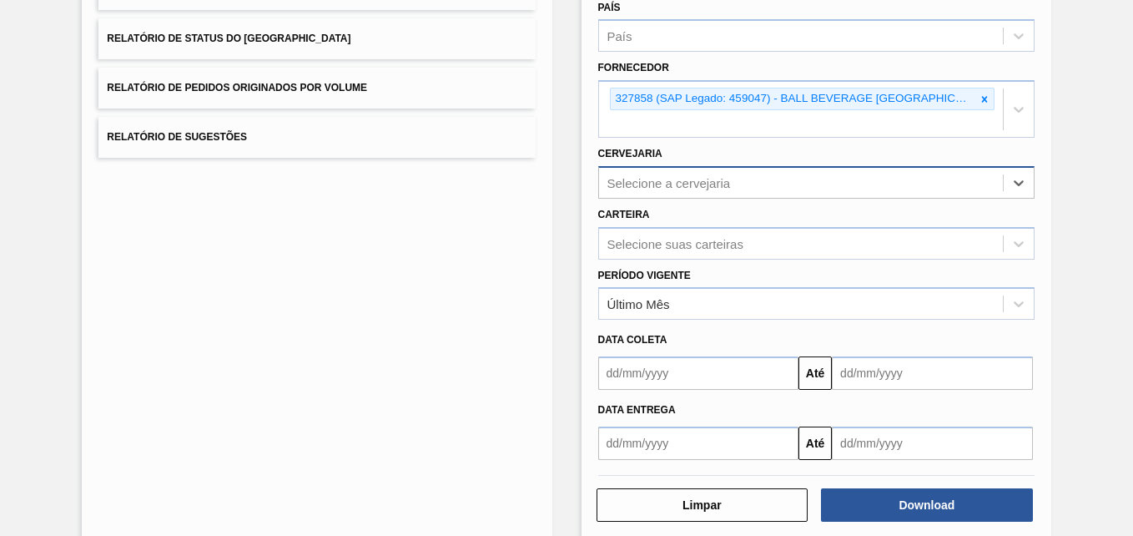
type input "BR07"
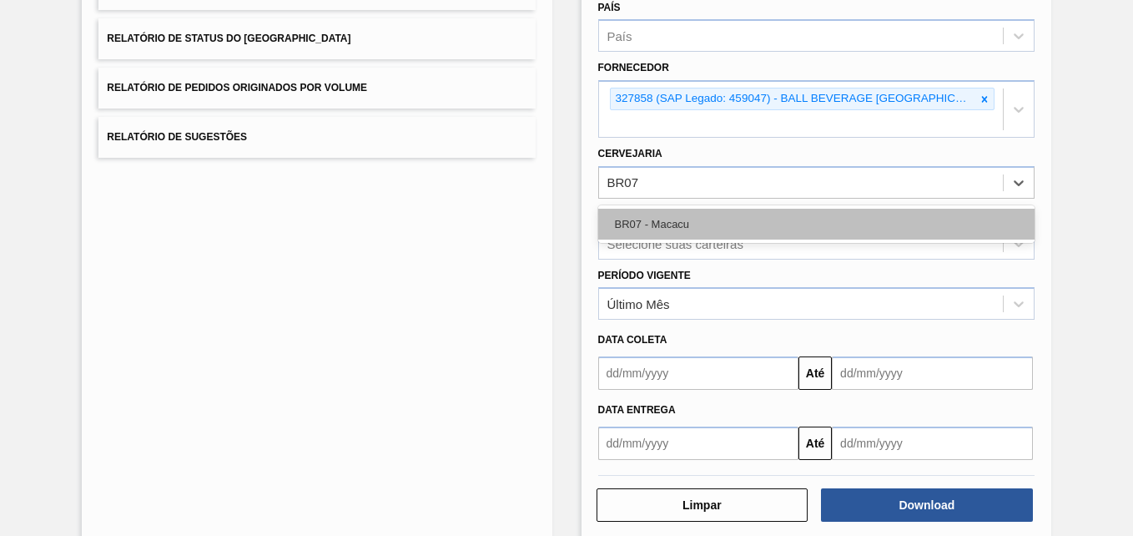
click at [657, 217] on div "BR07 - Macacu" at bounding box center [816, 224] width 436 height 31
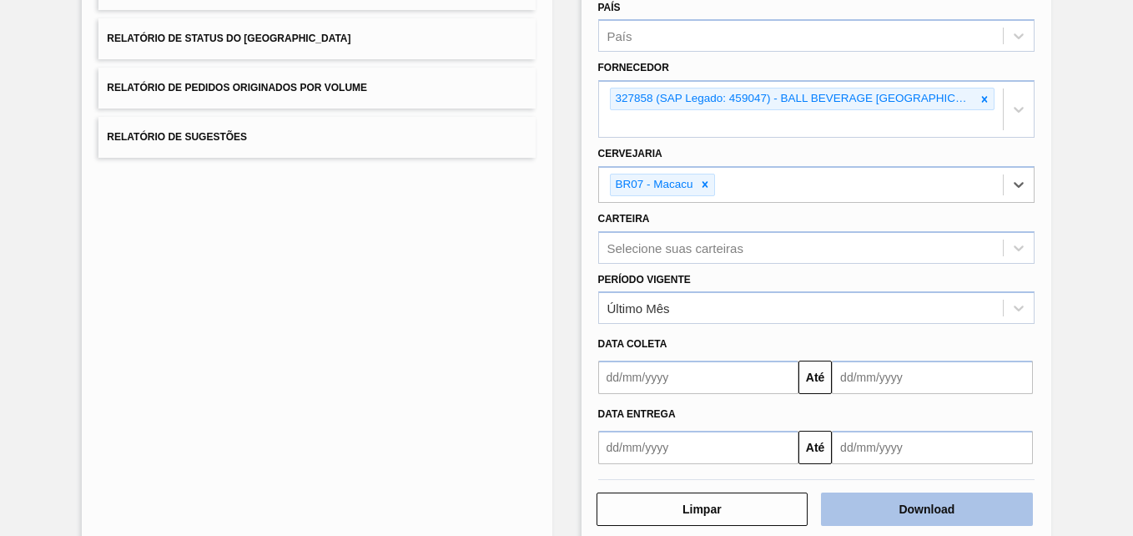
click at [919, 501] on button "Download" at bounding box center [927, 508] width 212 height 33
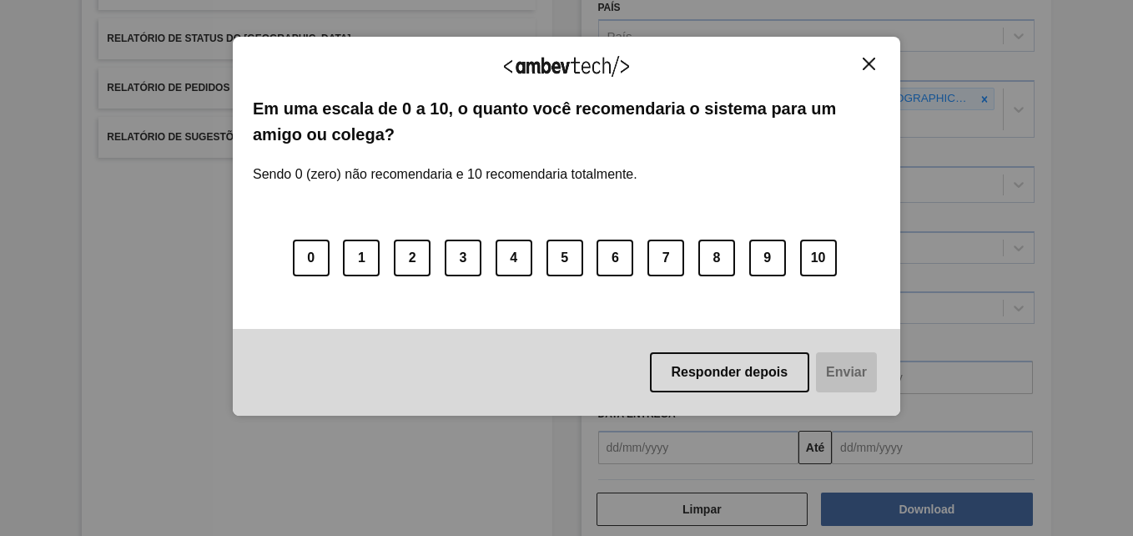
click at [874, 70] on img "Close" at bounding box center [869, 64] width 13 height 13
click at [868, 60] on img "Close" at bounding box center [869, 64] width 13 height 13
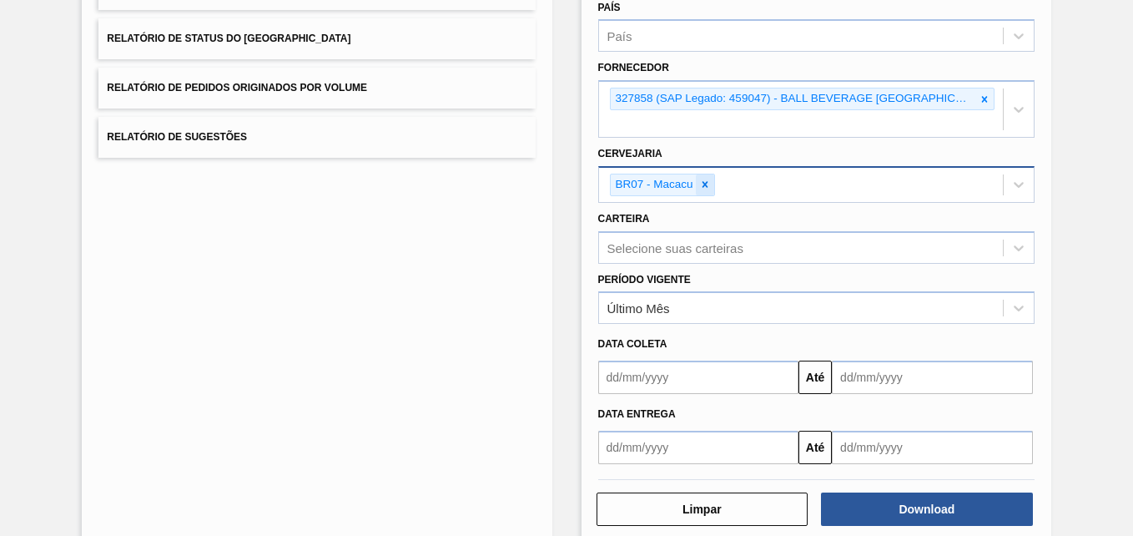
click at [699, 179] on icon at bounding box center [705, 185] width 12 height 12
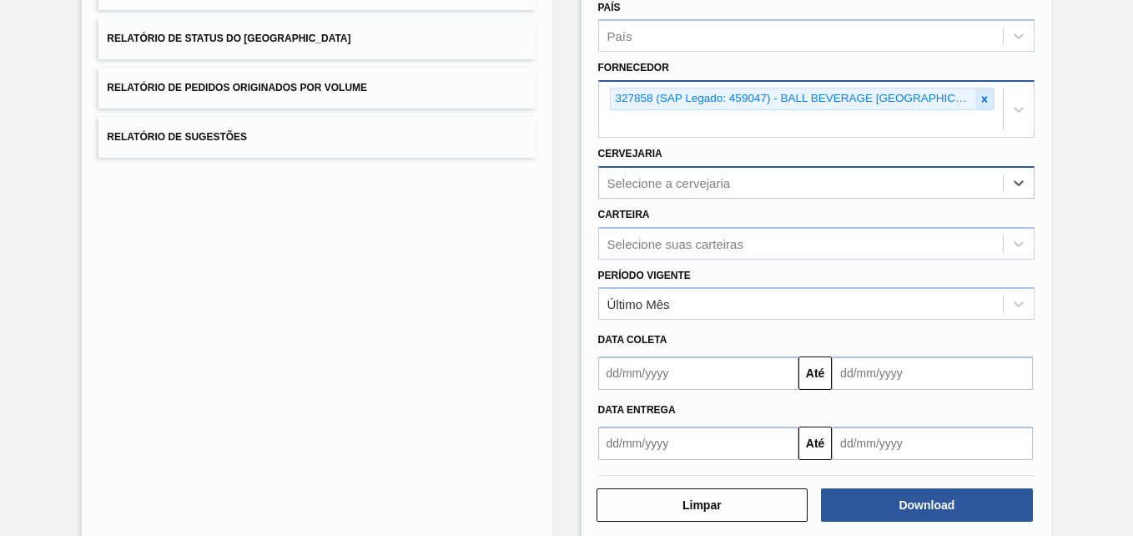
click at [981, 98] on icon at bounding box center [984, 99] width 6 height 6
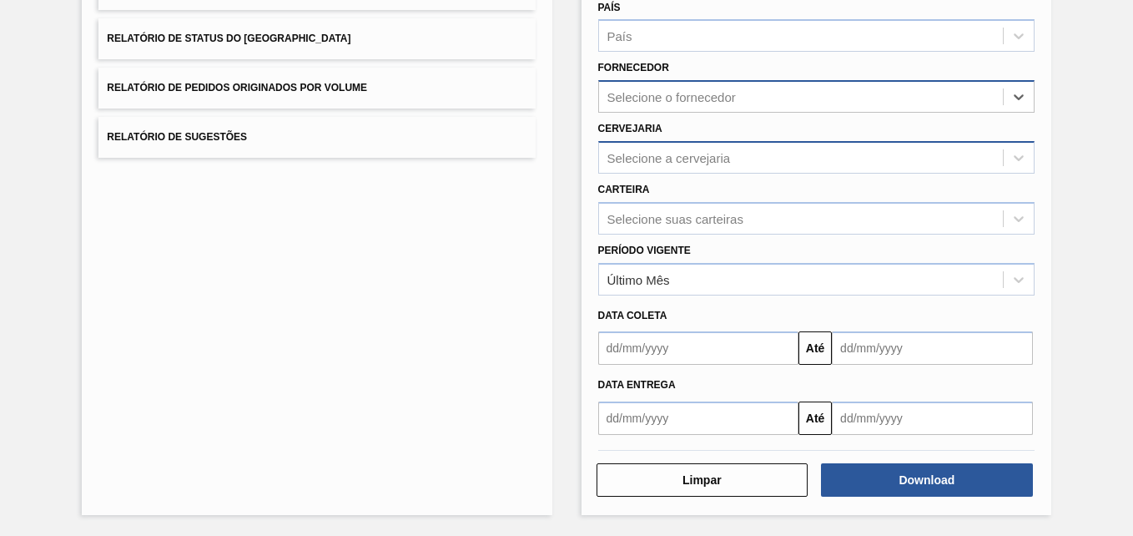
paste input "320622"
type input "320622"
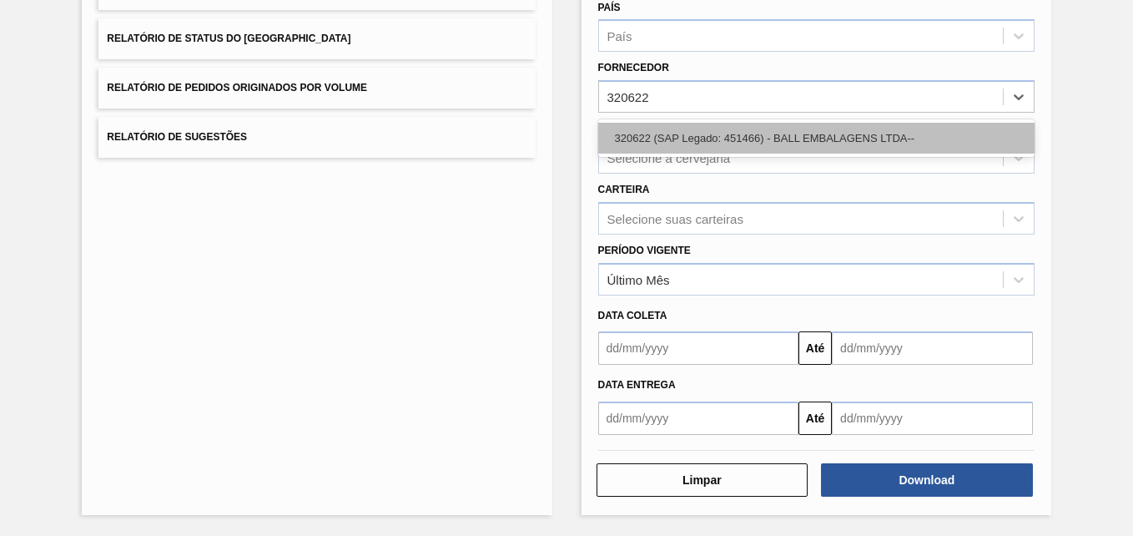
click at [662, 132] on div "320622 (SAP Legado: 451466) - BALL EMBALAGENS LTDA--" at bounding box center [816, 138] width 436 height 31
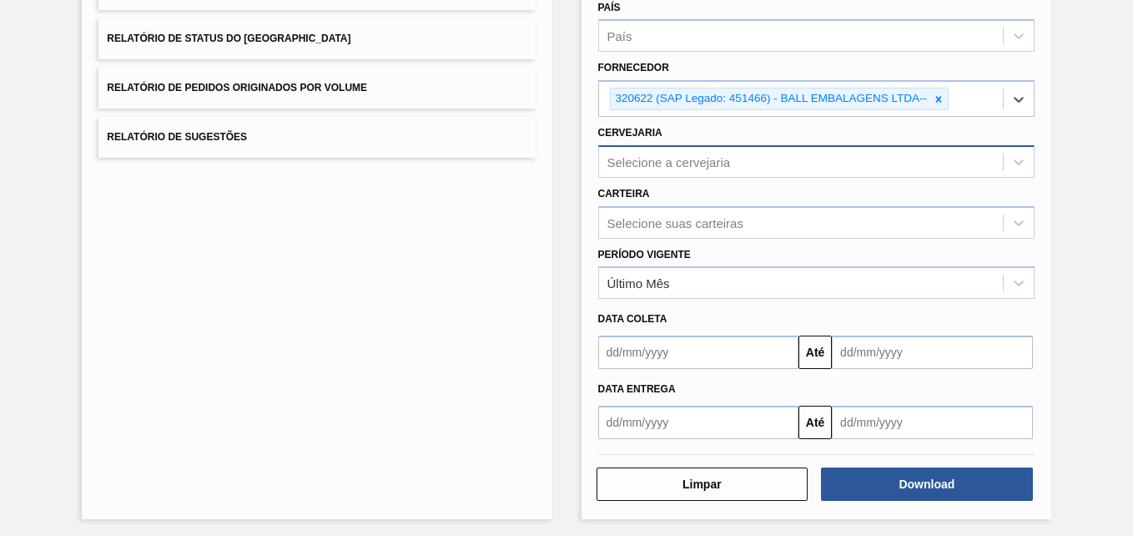
click at [662, 153] on div "Selecione a cervejaria" at bounding box center [801, 161] width 404 height 24
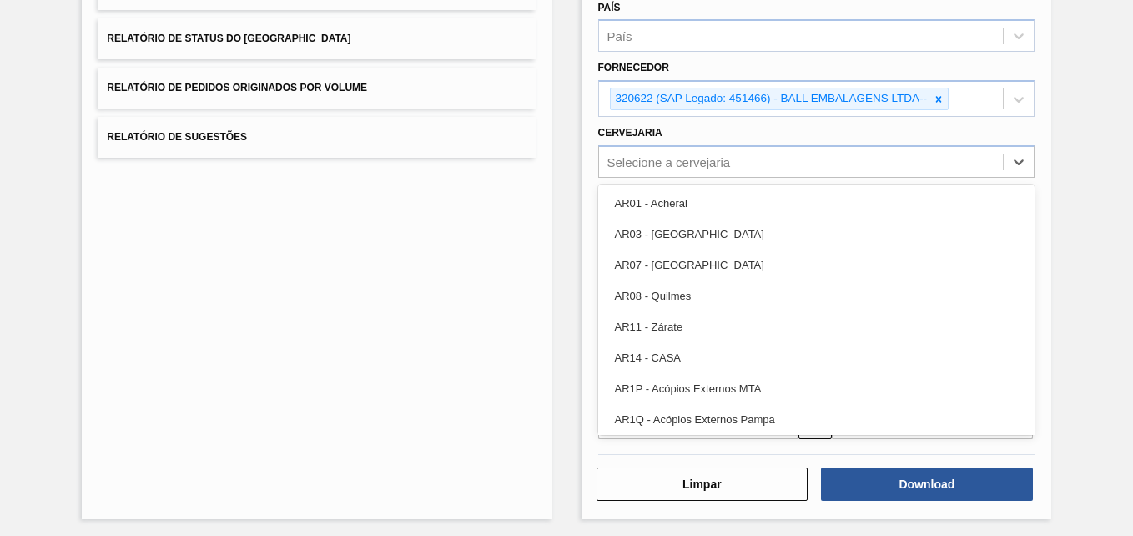
paste input "BR02"
type input "BR02"
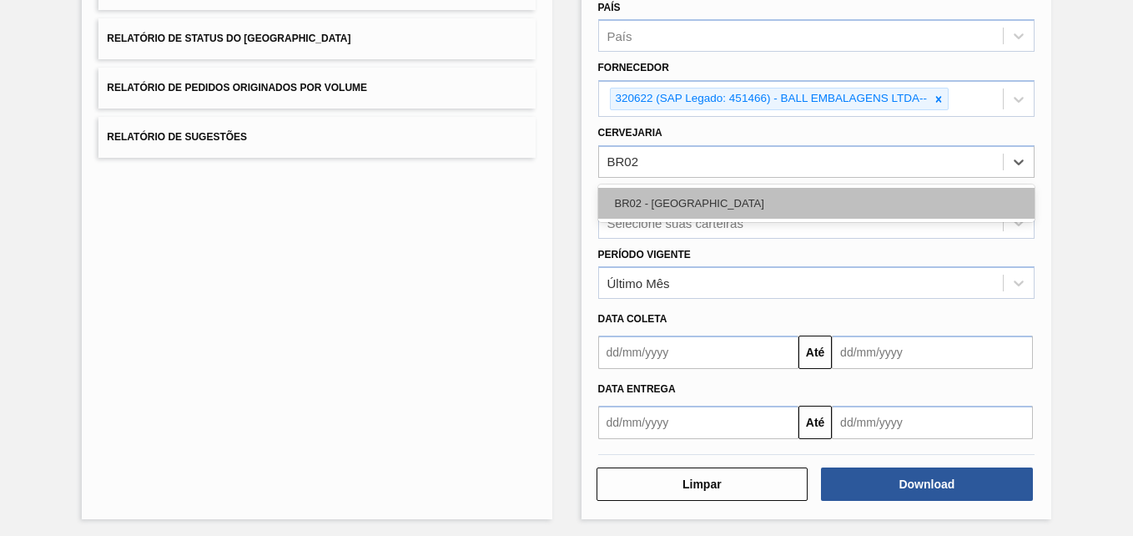
click at [654, 194] on div "BR02 - [GEOGRAPHIC_DATA]" at bounding box center [816, 203] width 436 height 31
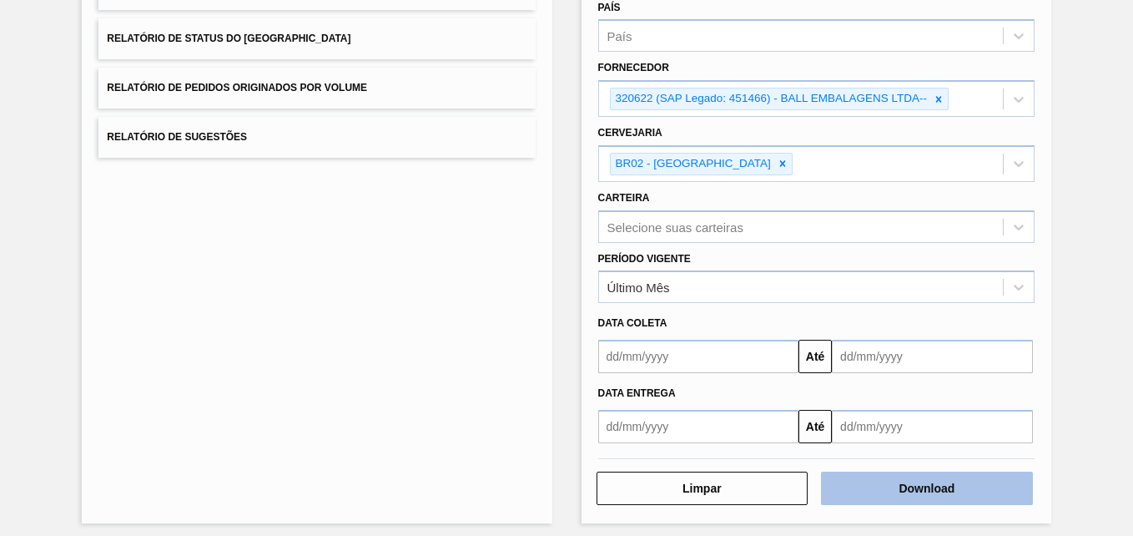
click at [885, 482] on button "Download" at bounding box center [927, 487] width 212 height 33
